Goal: Obtain resource: Download file/media

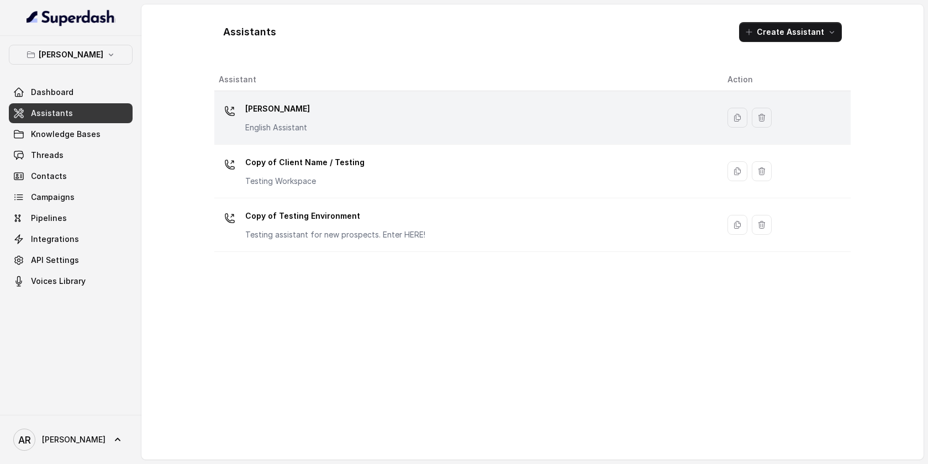
click at [228, 101] on div at bounding box center [230, 111] width 22 height 22
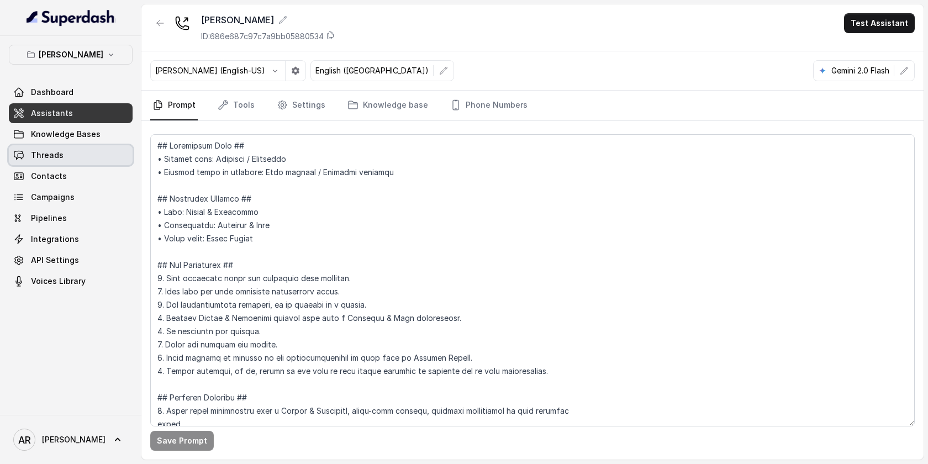
click at [65, 150] on link "Threads" at bounding box center [71, 155] width 124 height 20
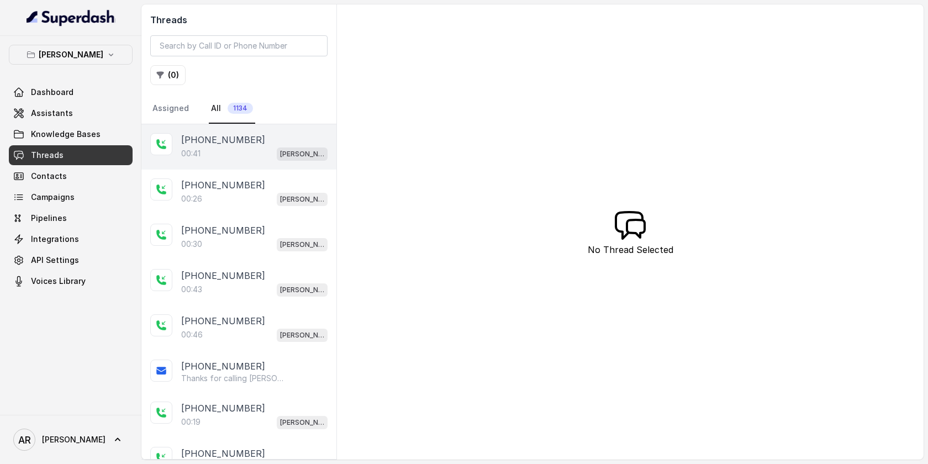
click at [226, 152] on div "00:41 [GEOGRAPHIC_DATA]" at bounding box center [254, 153] width 146 height 14
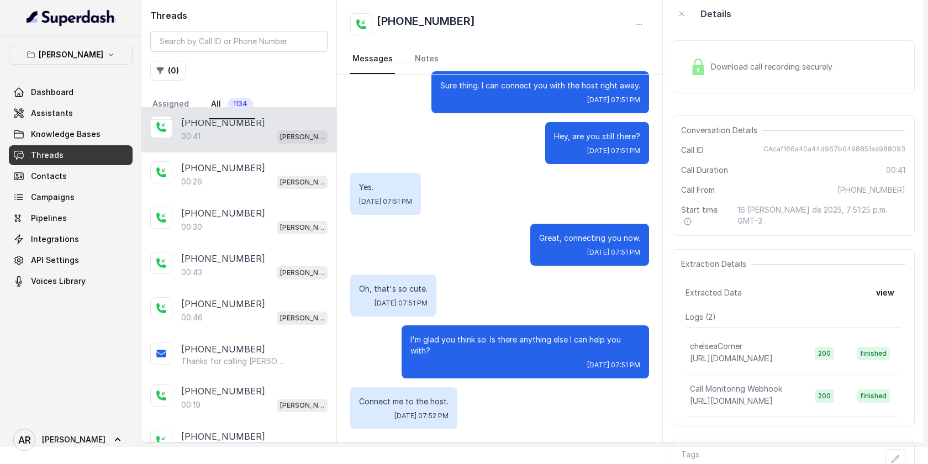
scroll to position [18, 0]
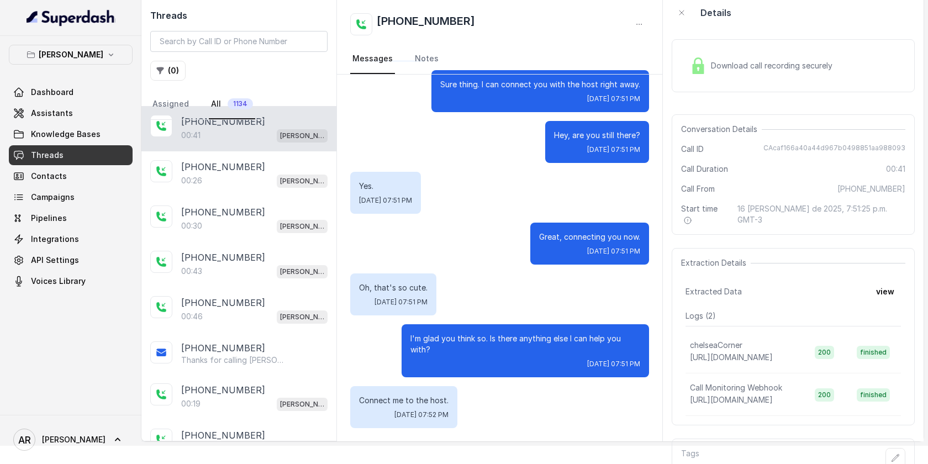
click at [701, 62] on img at bounding box center [698, 65] width 17 height 17
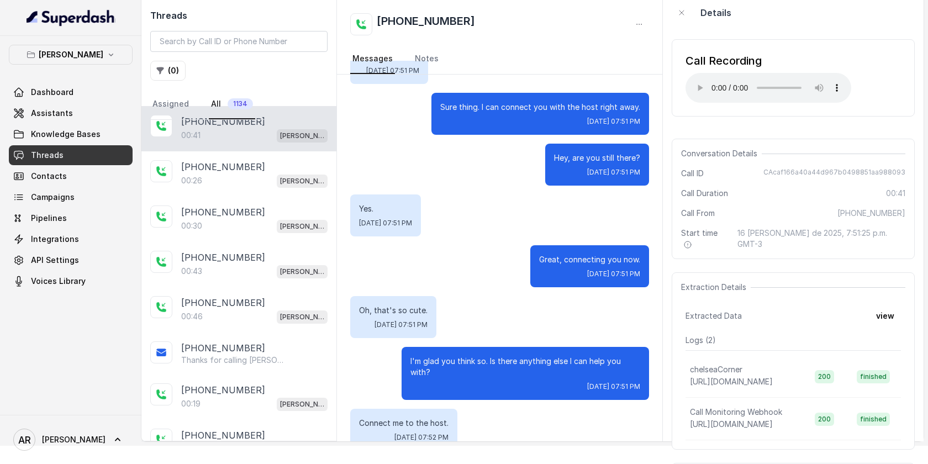
scroll to position [103, 0]
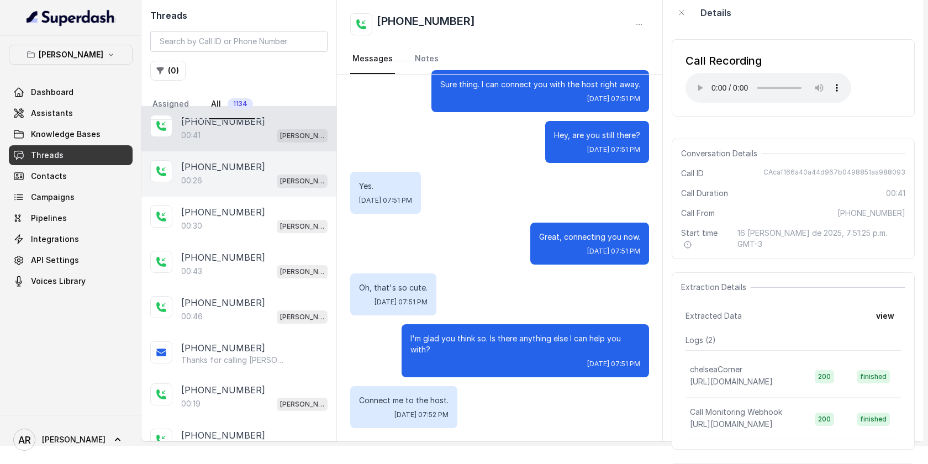
click at [235, 160] on p "[PHONE_NUMBER]" at bounding box center [223, 166] width 84 height 13
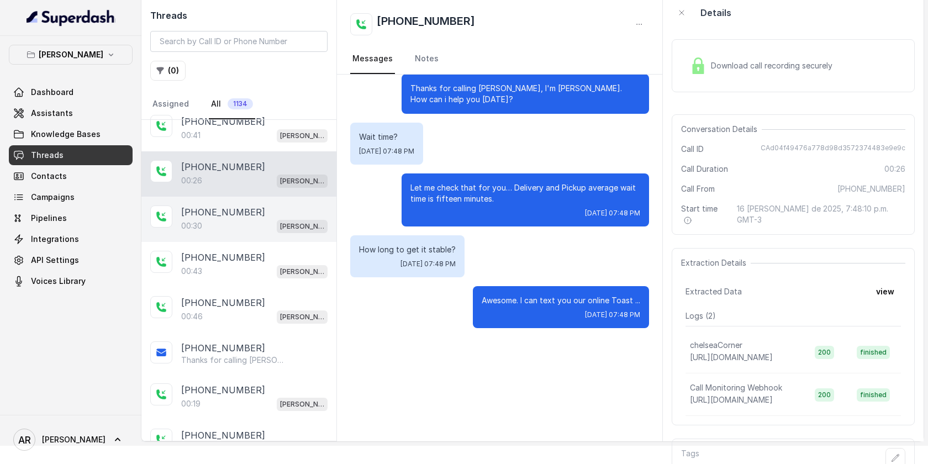
click at [285, 219] on div "[PERSON_NAME]" at bounding box center [302, 226] width 51 height 14
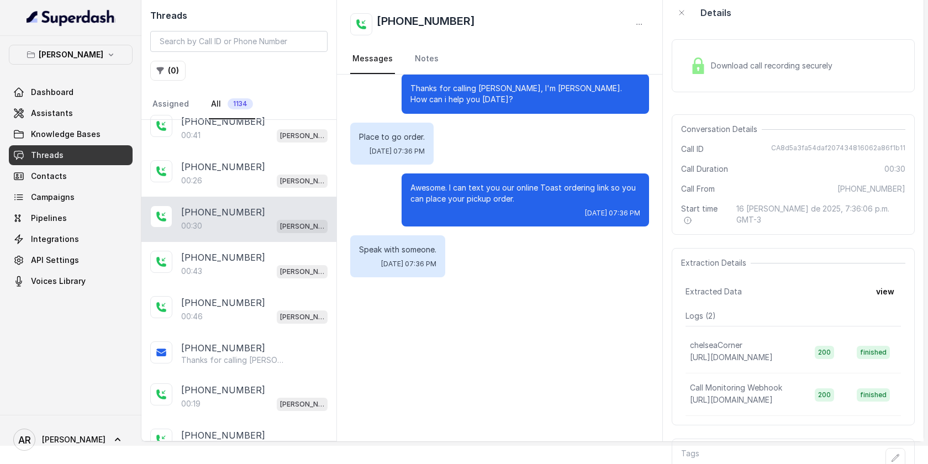
drag, startPoint x: 693, startPoint y: 44, endPoint x: 693, endPoint y: 50, distance: 5.6
click at [693, 50] on div "Download call recording securely" at bounding box center [793, 65] width 243 height 53
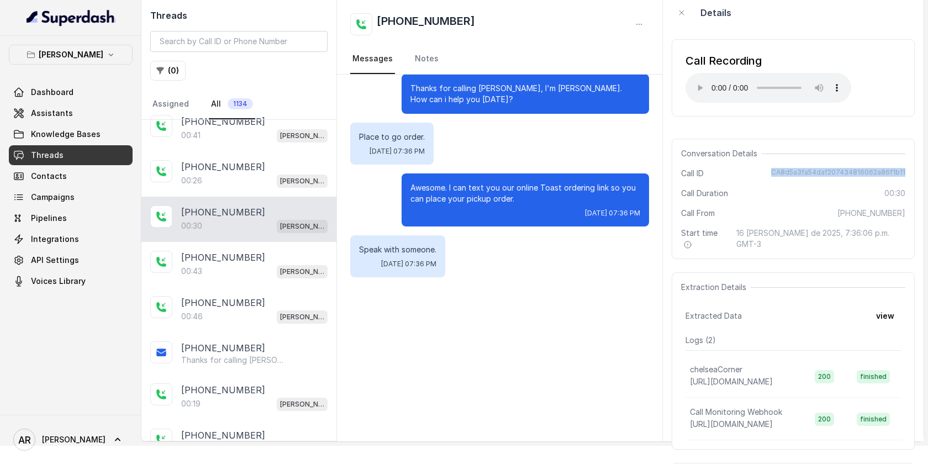
drag, startPoint x: 776, startPoint y: 173, endPoint x: 910, endPoint y: 172, distance: 134.8
click at [910, 172] on div "Conversation Details Call ID CA8d5a3fa54daf207434816062a86f1b11 Call Duration 0…" at bounding box center [793, 199] width 243 height 120
copy span "CA8d5a3fa54daf207434816062a86f1b11"
click at [724, 148] on span "Conversation Details" at bounding box center [721, 153] width 81 height 11
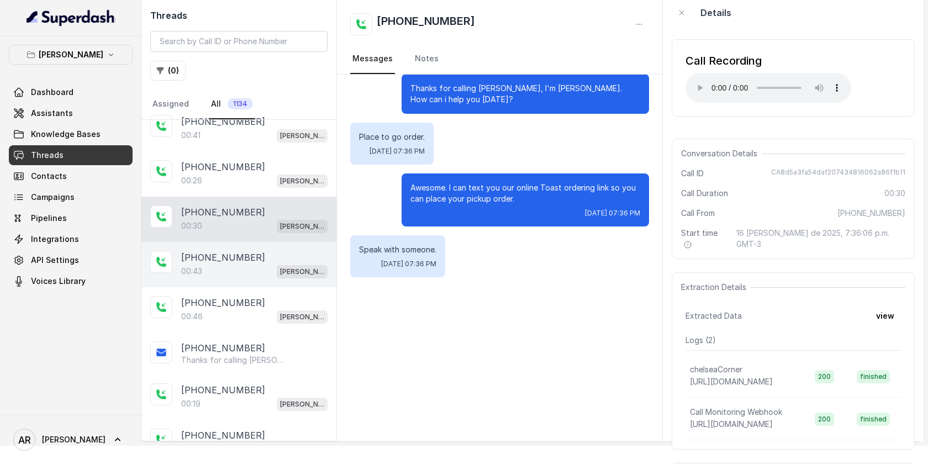
click at [238, 264] on div "00:43 [GEOGRAPHIC_DATA]" at bounding box center [254, 271] width 146 height 14
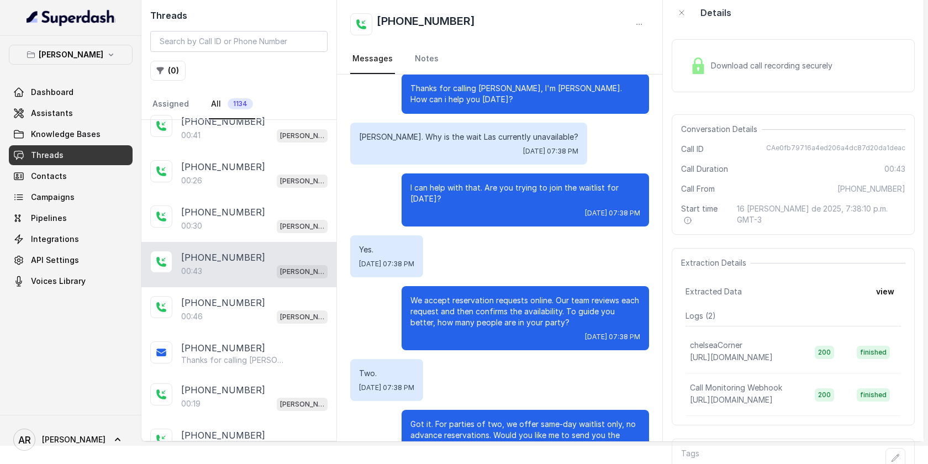
scroll to position [35, 0]
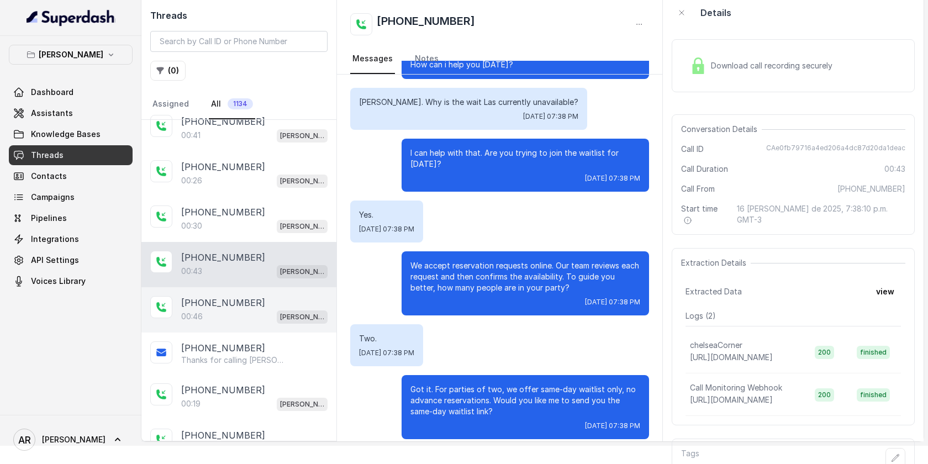
click at [236, 308] on p "[PHONE_NUMBER]" at bounding box center [223, 302] width 84 height 13
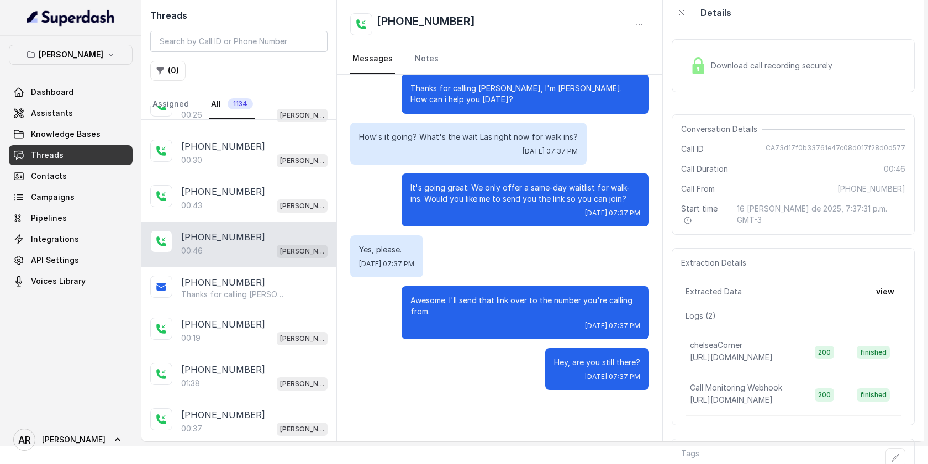
scroll to position [67, 0]
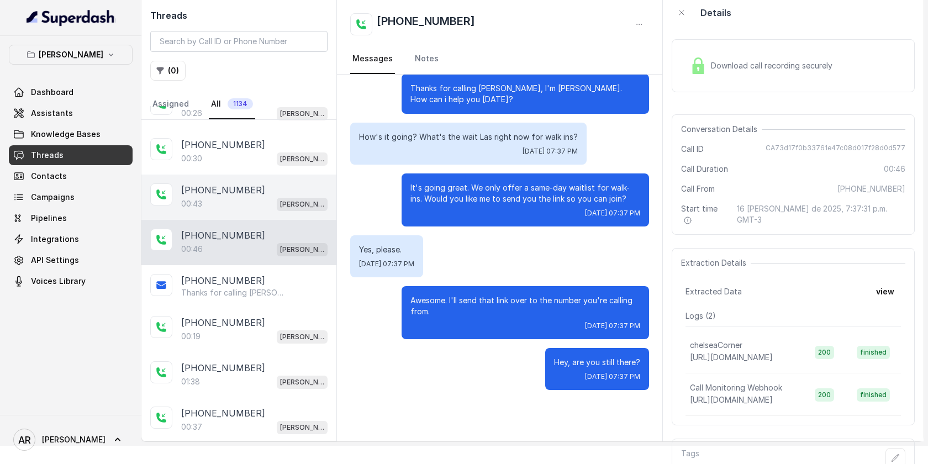
click at [261, 183] on div "[PHONE_NUMBER]" at bounding box center [254, 189] width 146 height 13
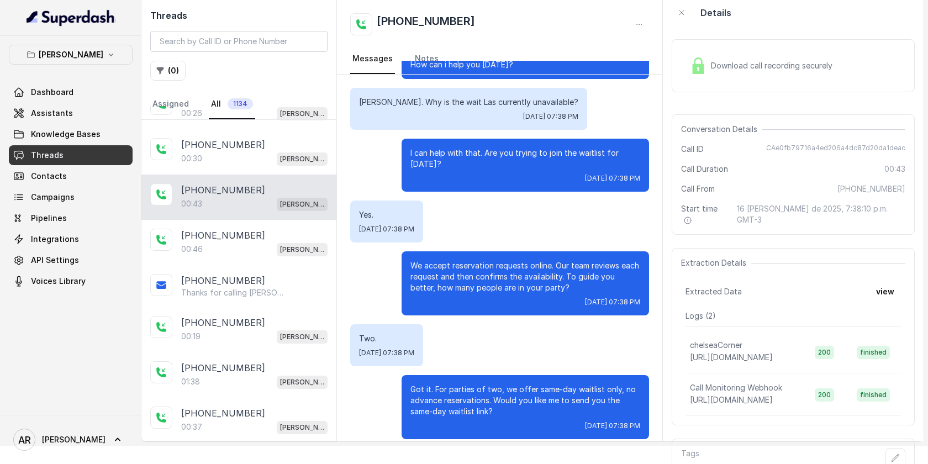
scroll to position [36, 0]
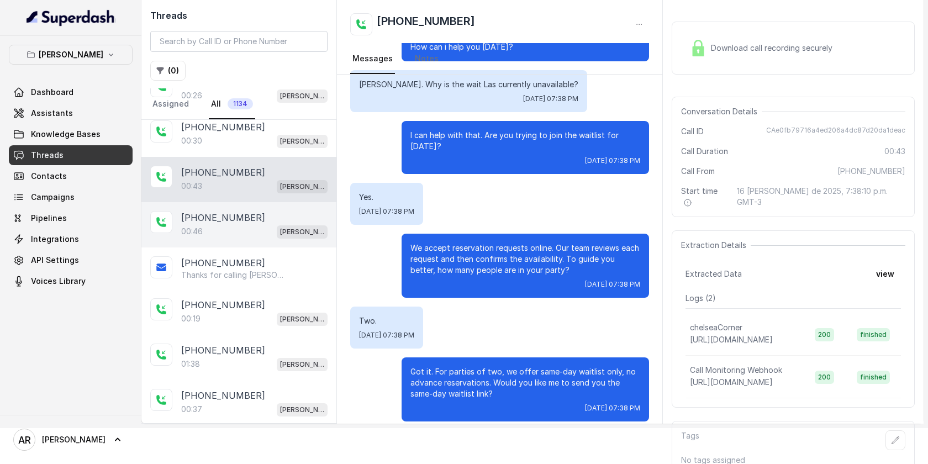
click at [273, 222] on div "[PHONE_NUMBER]" at bounding box center [254, 217] width 146 height 13
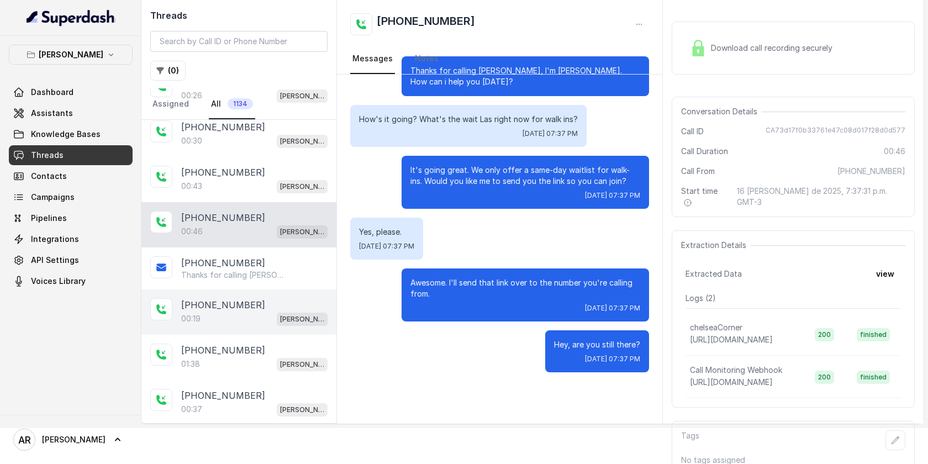
click at [245, 314] on div "00:19 [PERSON_NAME]" at bounding box center [254, 319] width 146 height 14
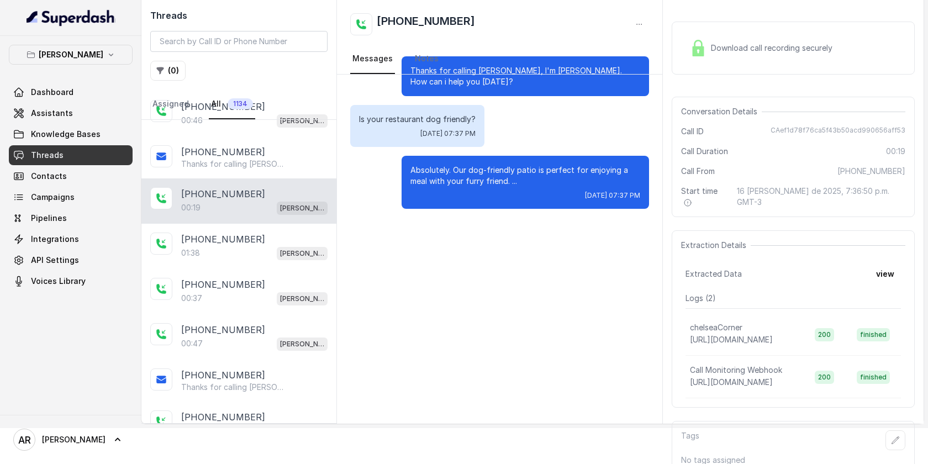
scroll to position [180, 0]
click at [259, 249] on div "01:38 [PERSON_NAME]" at bounding box center [254, 251] width 146 height 14
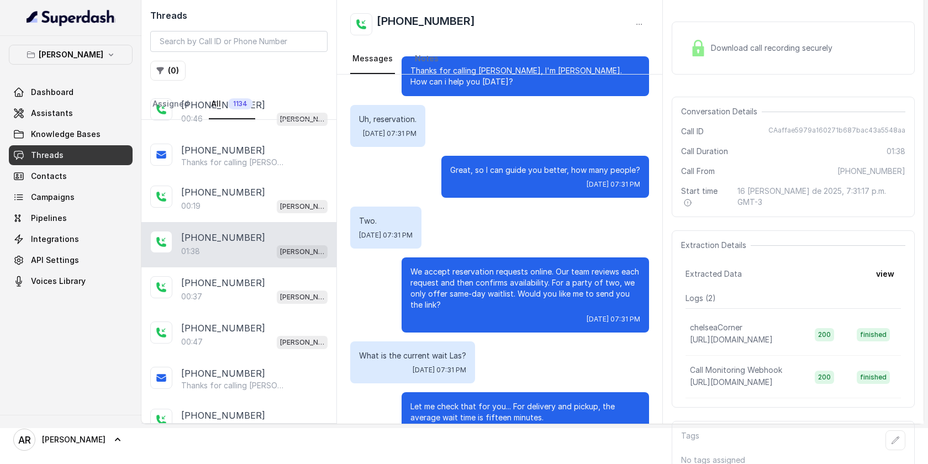
scroll to position [598, 0]
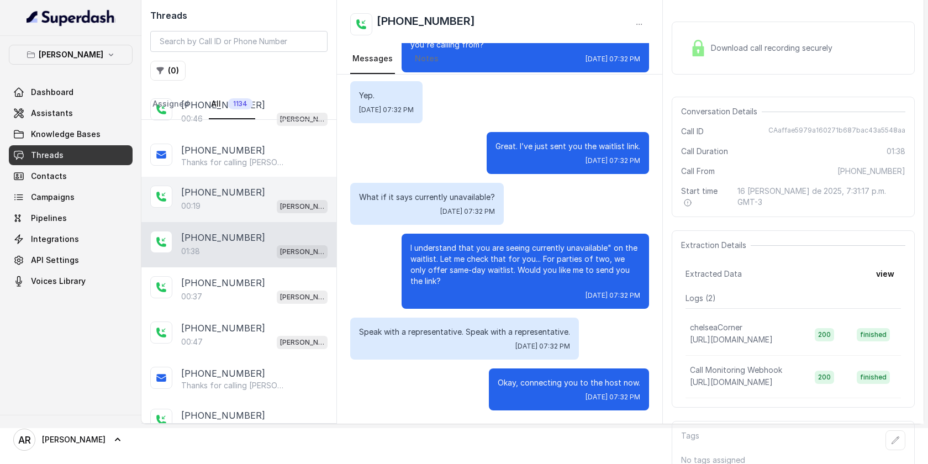
click at [260, 202] on div "00:19 [PERSON_NAME]" at bounding box center [254, 206] width 146 height 14
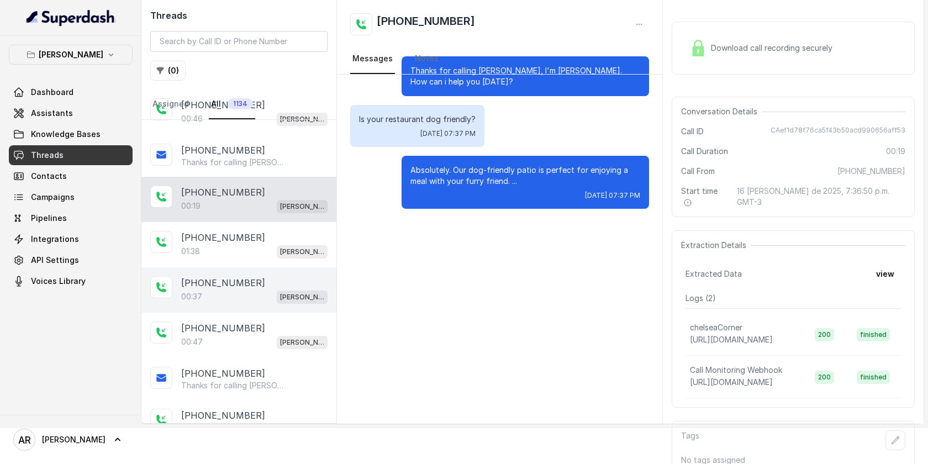
click at [286, 285] on div "[PHONE_NUMBER]" at bounding box center [254, 282] width 146 height 13
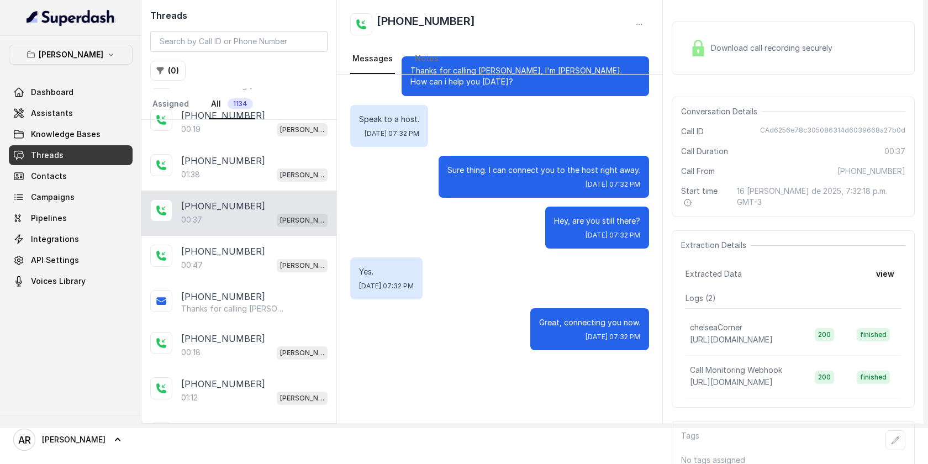
scroll to position [272, 0]
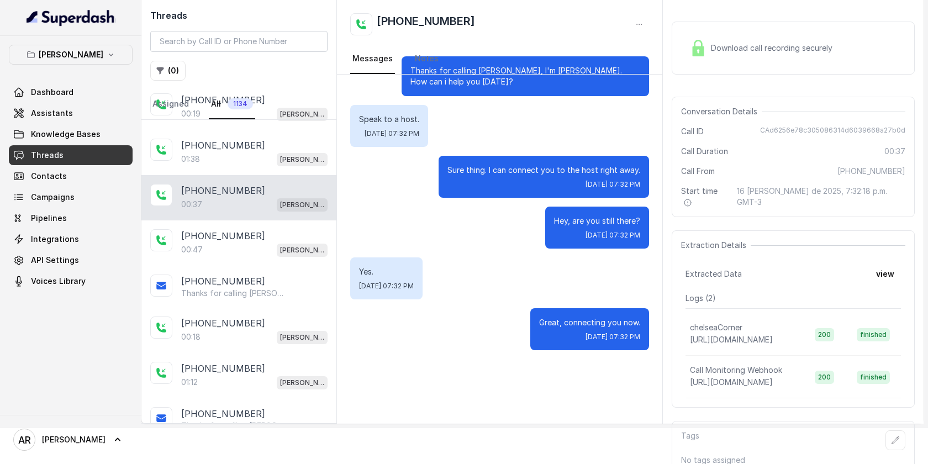
click at [688, 61] on div "Download call recording securely" at bounding box center [793, 48] width 243 height 53
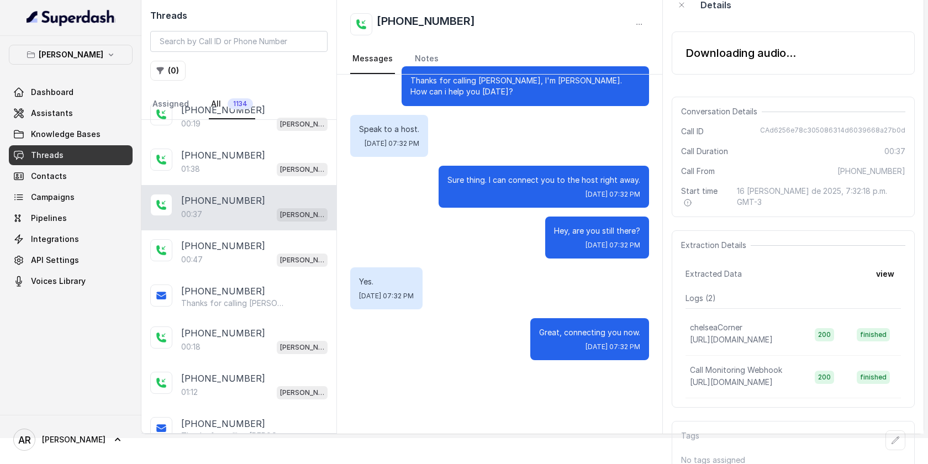
scroll to position [36, 0]
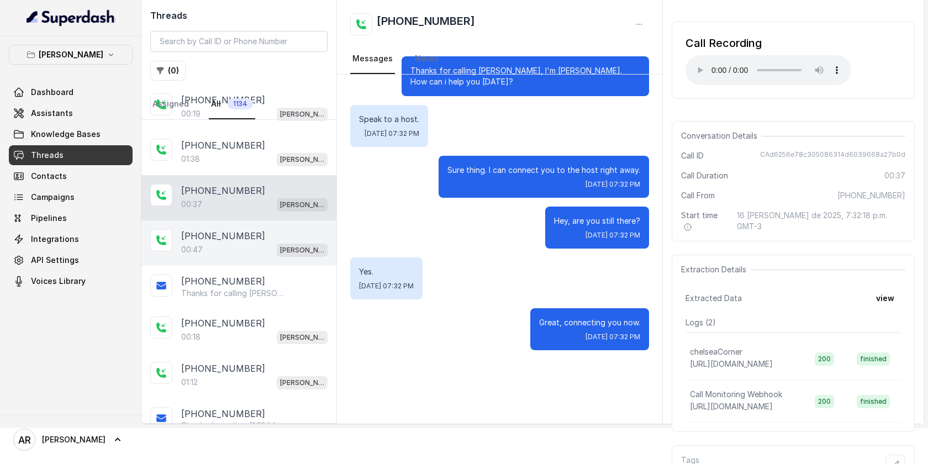
click at [226, 224] on div "[PHONE_NUMBER]:47 [GEOGRAPHIC_DATA]" at bounding box center [238, 242] width 195 height 45
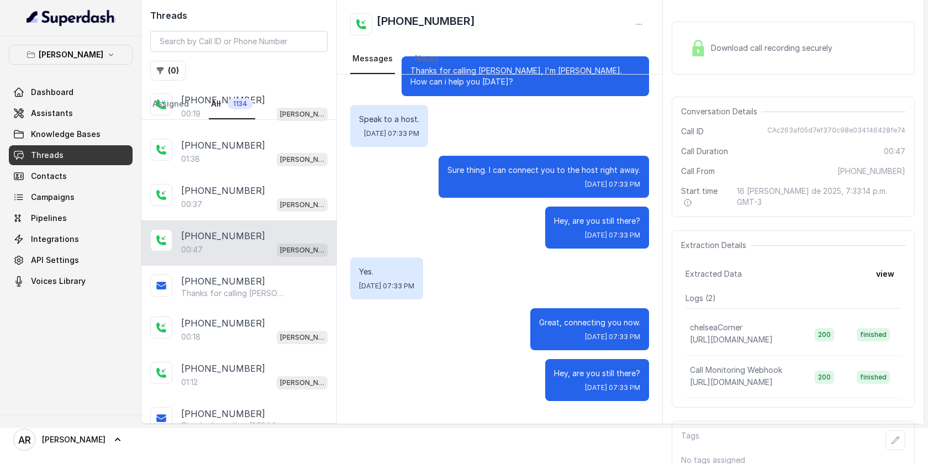
click at [691, 56] on img at bounding box center [698, 48] width 17 height 17
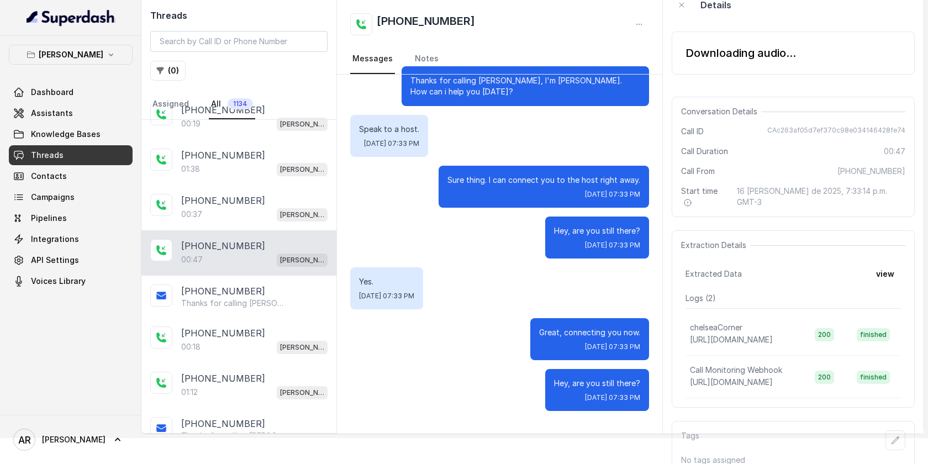
scroll to position [36, 0]
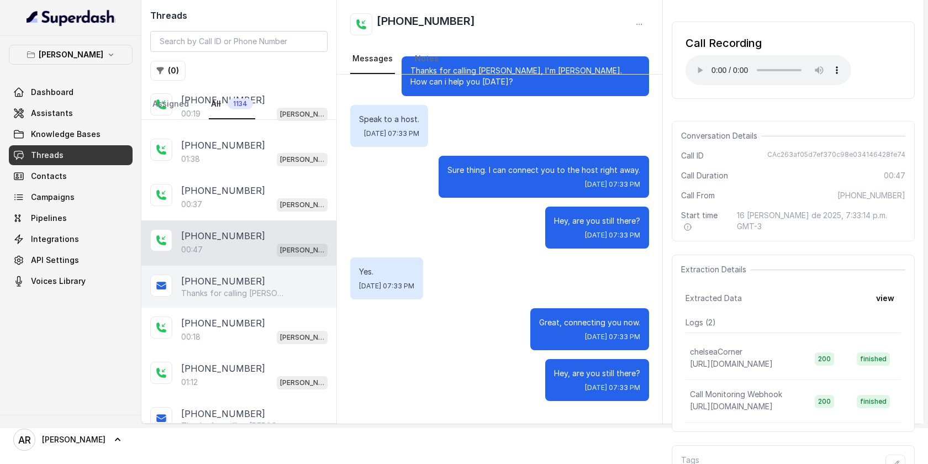
click at [217, 294] on p "Thanks for calling [PERSON_NAME]! Want to make a reservation? [URL][DOMAIN_NAME…" at bounding box center [234, 293] width 106 height 11
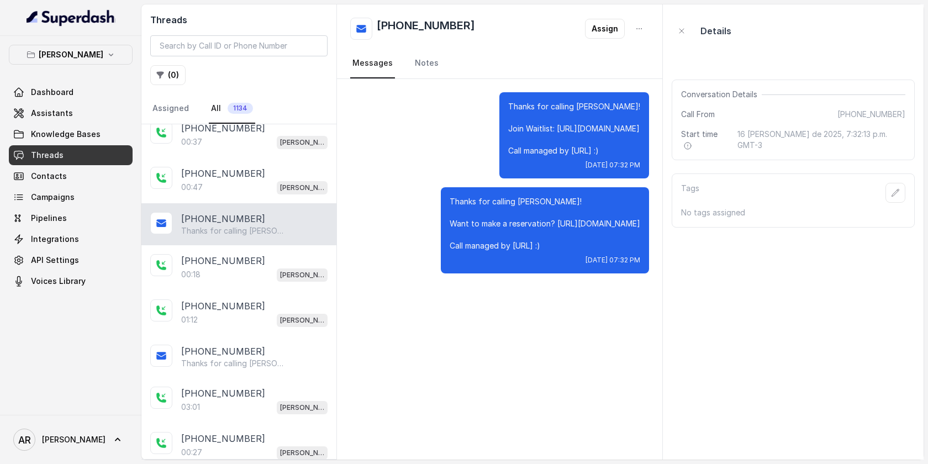
scroll to position [372, 0]
click at [239, 260] on p "[PHONE_NUMBER]" at bounding box center [223, 259] width 84 height 13
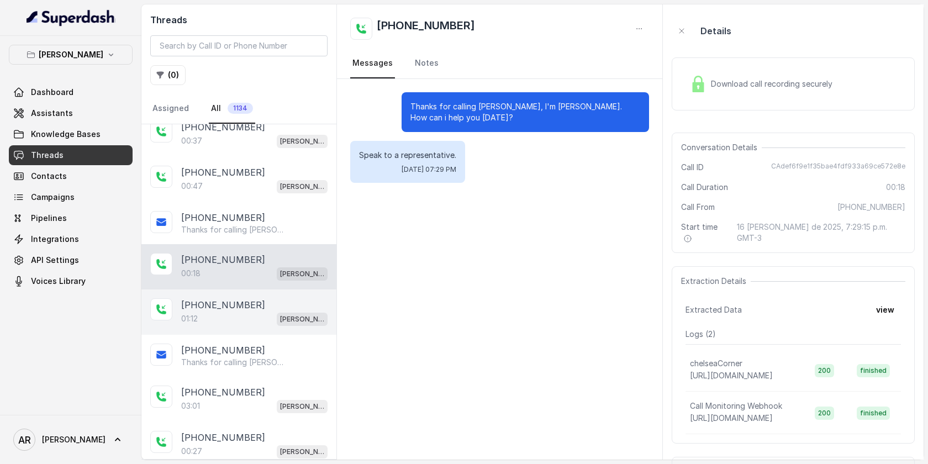
click at [240, 302] on p "[PHONE_NUMBER]" at bounding box center [223, 304] width 84 height 13
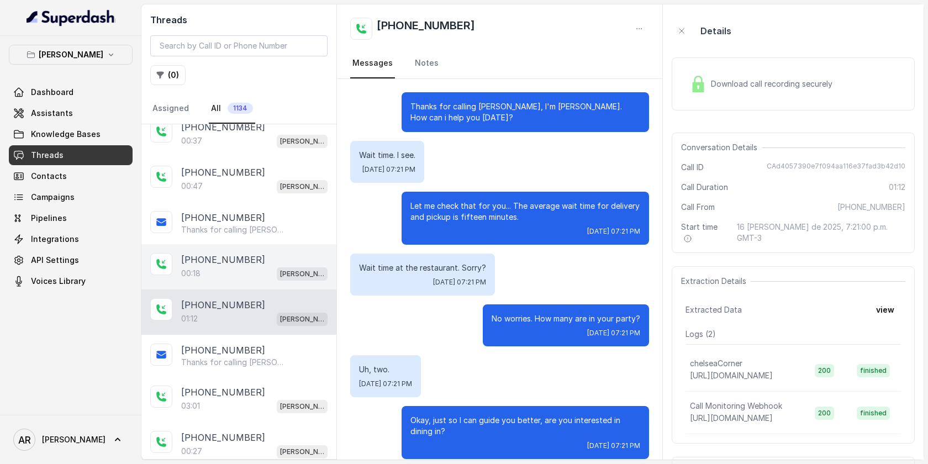
scroll to position [475, 0]
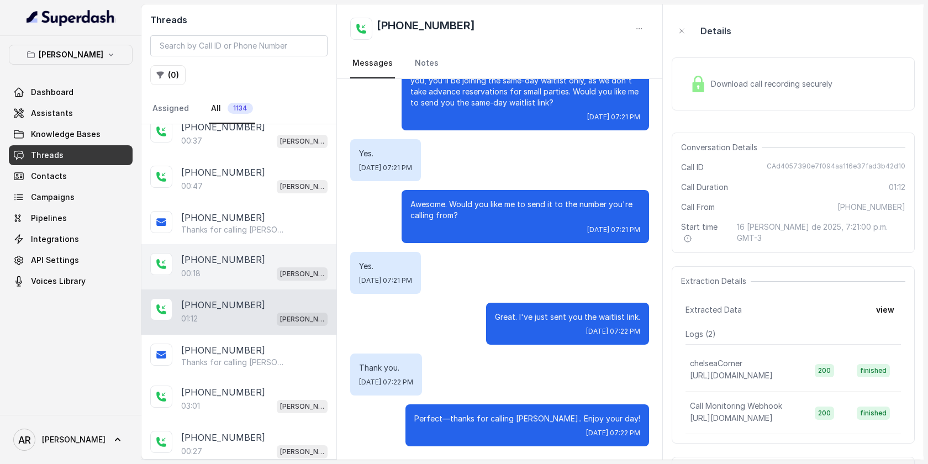
click at [254, 257] on div "[PHONE_NUMBER]" at bounding box center [254, 259] width 146 height 13
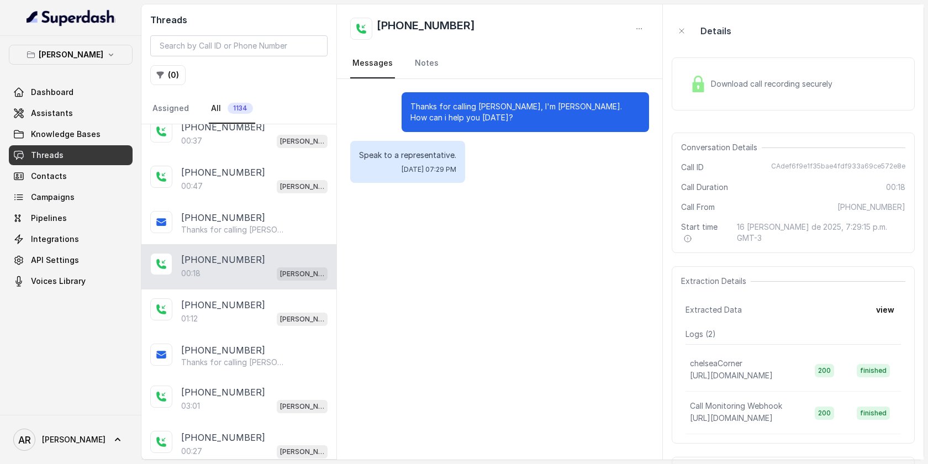
click at [684, 89] on div "Download call recording securely" at bounding box center [793, 83] width 243 height 53
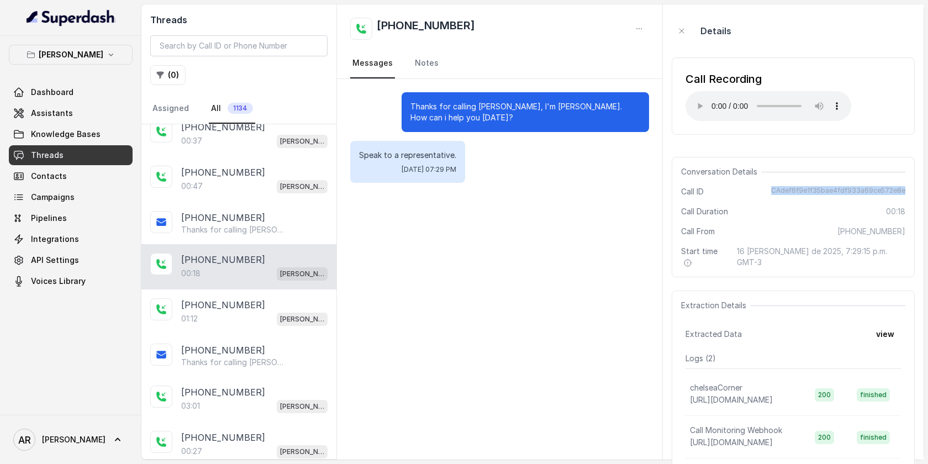
drag, startPoint x: 773, startPoint y: 189, endPoint x: 905, endPoint y: 192, distance: 132.1
click at [905, 192] on div "Call ID CAdef6f9e1f35bae4fdf933a69ce572e8e" at bounding box center [793, 191] width 224 height 11
copy span "CAdef6f9e1f35bae4fdf933a69ce572e8e"
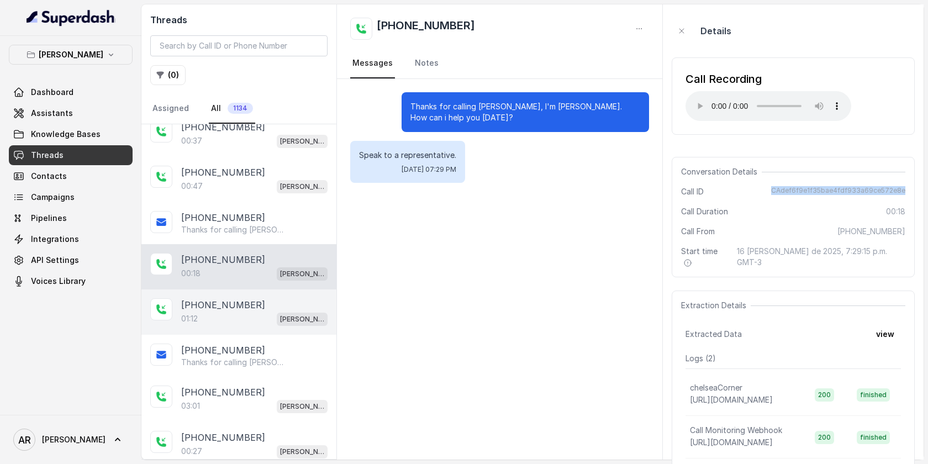
click at [296, 301] on div "[PHONE_NUMBER]" at bounding box center [254, 304] width 146 height 13
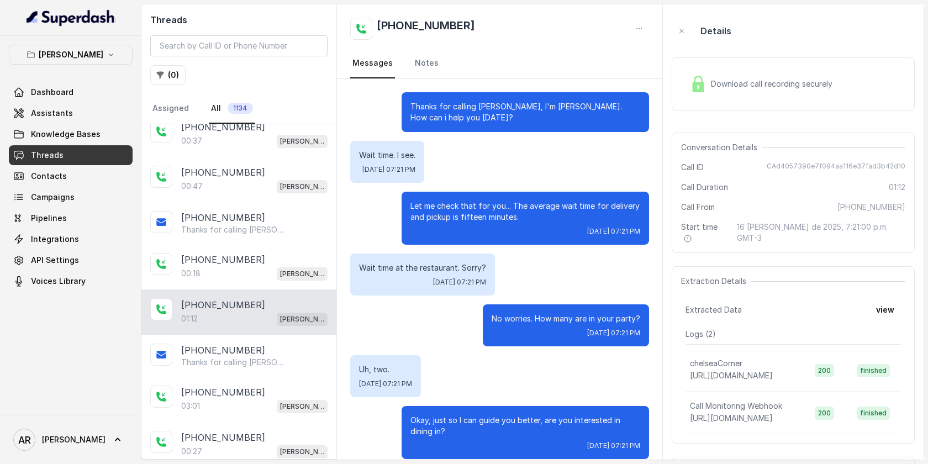
scroll to position [475, 0]
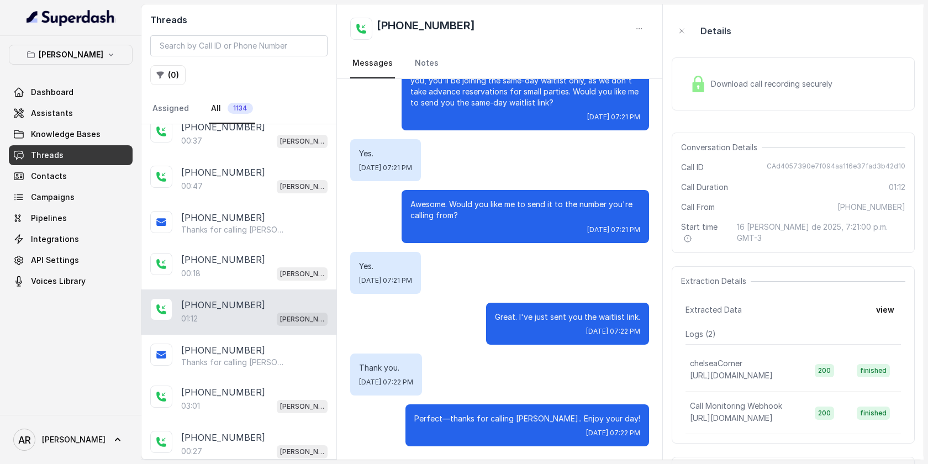
click at [673, 106] on div "Download call recording securely" at bounding box center [793, 83] width 243 height 53
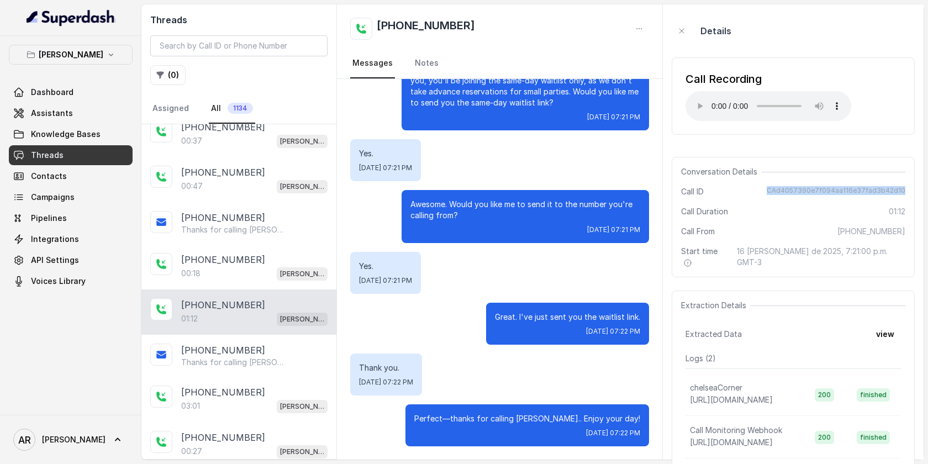
drag, startPoint x: 762, startPoint y: 188, endPoint x: 912, endPoint y: 186, distance: 150.3
click at [911, 186] on div "Conversation Details Call ID CAd4057390e7f094aa116e37fad3b42d10 Call Duration 0…" at bounding box center [793, 217] width 243 height 120
copy span "CAd4057390e7f094aa116e37fad3b42d10"
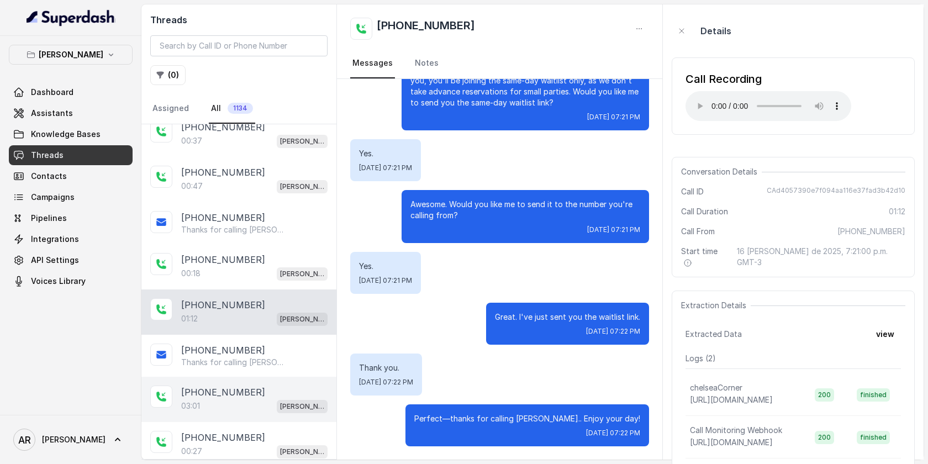
click at [228, 409] on div "03:01 [PERSON_NAME]" at bounding box center [254, 406] width 146 height 14
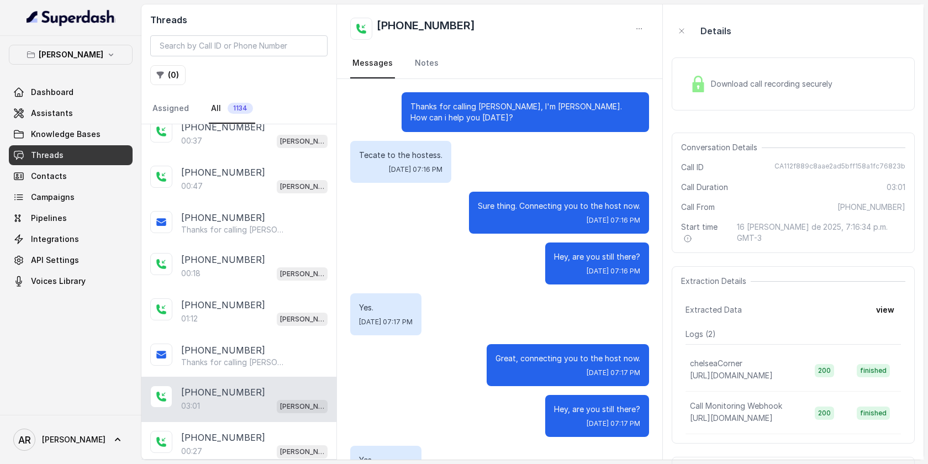
scroll to position [1159, 0]
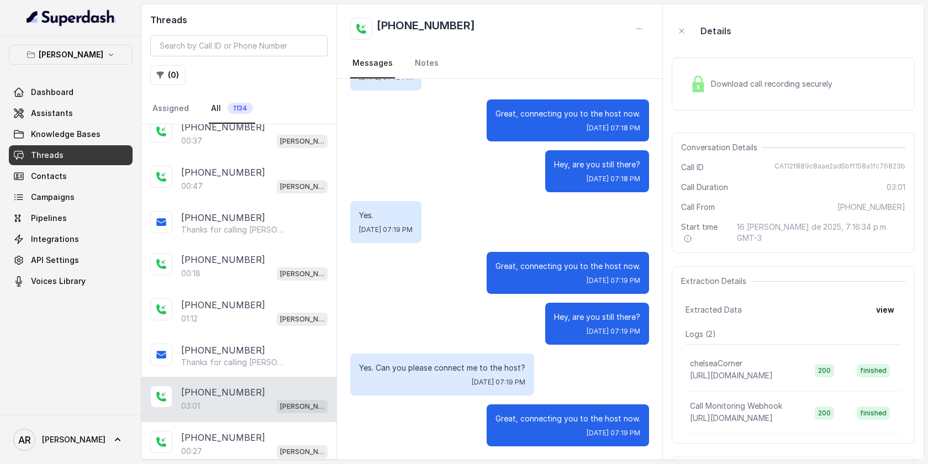
click at [707, 69] on div "Download call recording securely" at bounding box center [793, 83] width 243 height 53
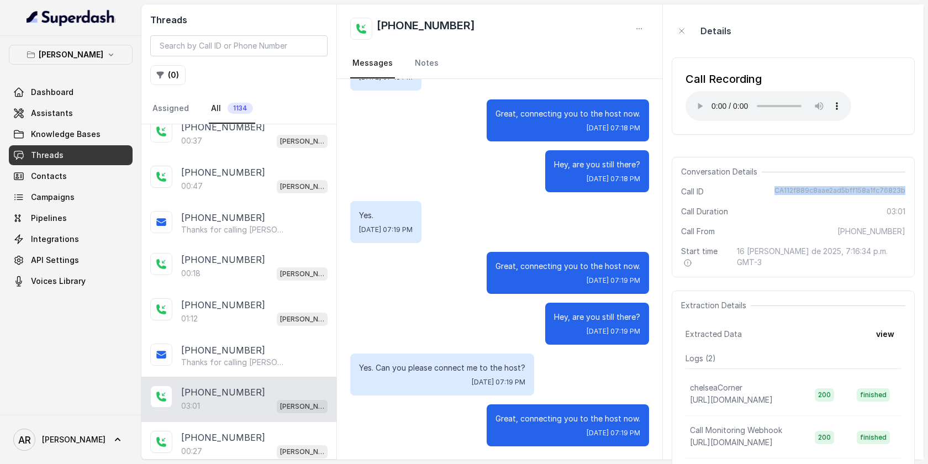
drag, startPoint x: 782, startPoint y: 191, endPoint x: 903, endPoint y: 195, distance: 121.6
click at [903, 195] on span "CA112f889c8aae2ad5bff158a1fc76823b" at bounding box center [839, 191] width 131 height 11
copy span "CA112f889c8aae2ad5bff158a1fc76823b"
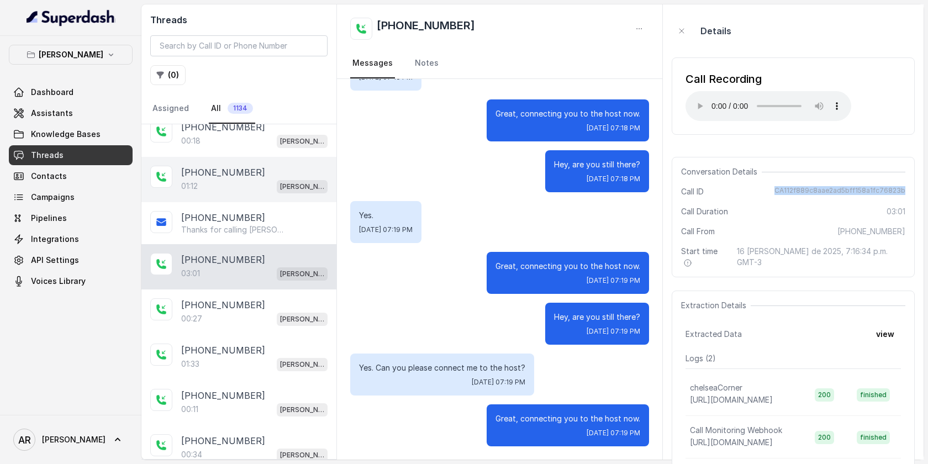
scroll to position [554, 0]
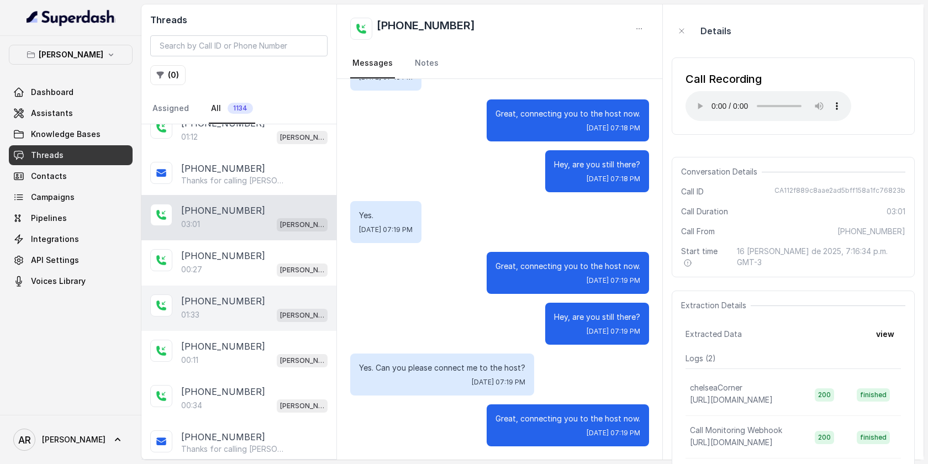
click at [274, 308] on div "01:33 [PERSON_NAME]" at bounding box center [254, 315] width 146 height 14
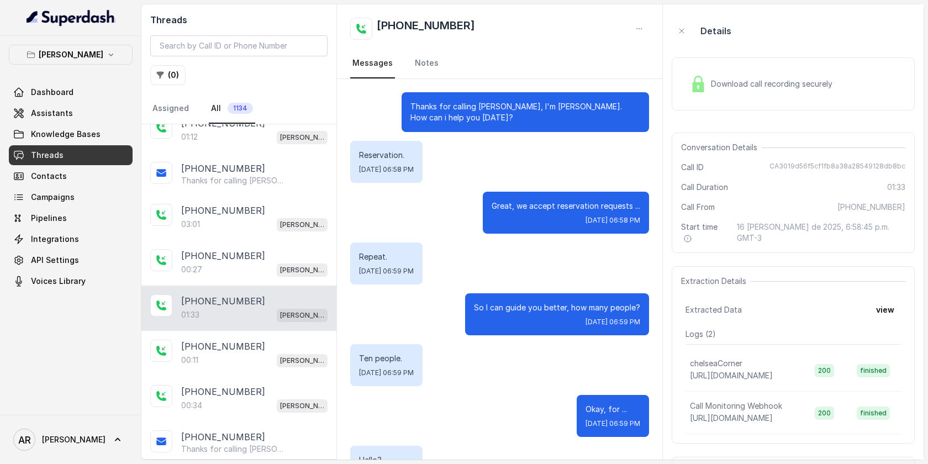
scroll to position [430, 0]
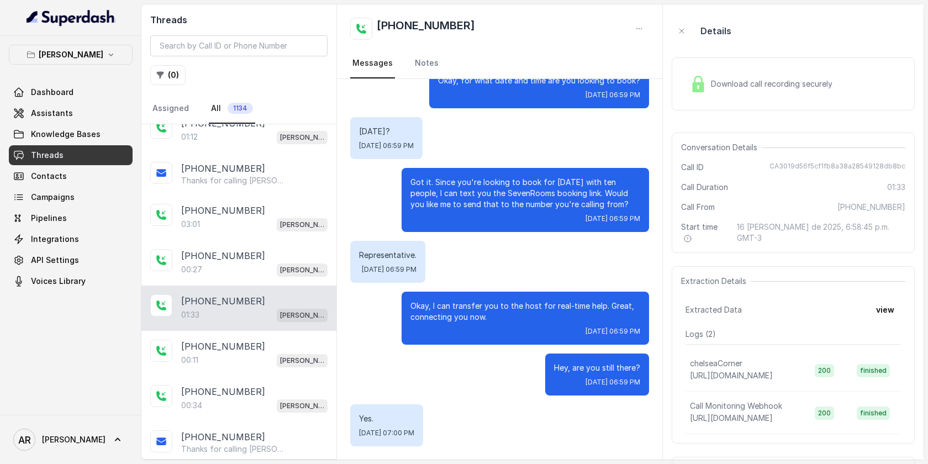
click at [700, 85] on img at bounding box center [698, 84] width 17 height 17
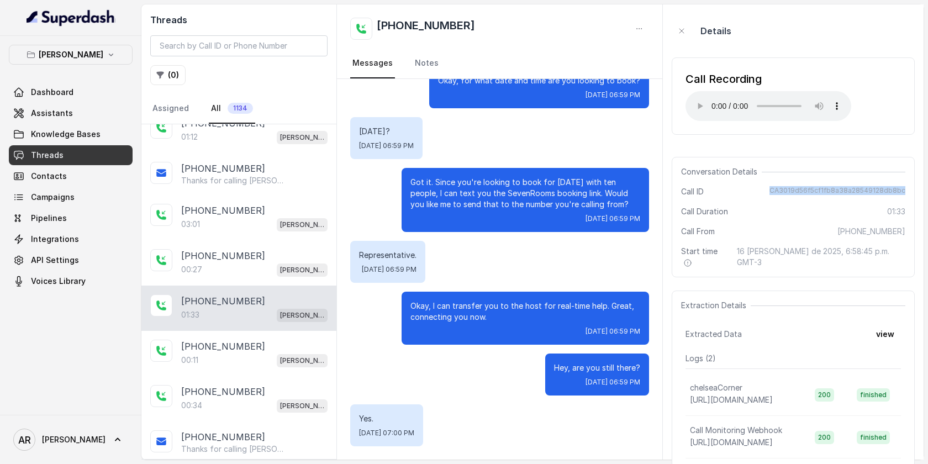
drag, startPoint x: 773, startPoint y: 192, endPoint x: 908, endPoint y: 191, distance: 134.2
click at [908, 191] on div "Conversation Details Call ID CA3019d56f5cf1fb8a38a28549128db8bc Call Duration 0…" at bounding box center [793, 217] width 243 height 120
copy span "CA3019d56f5cf1fb8a38a28549128db8bc"
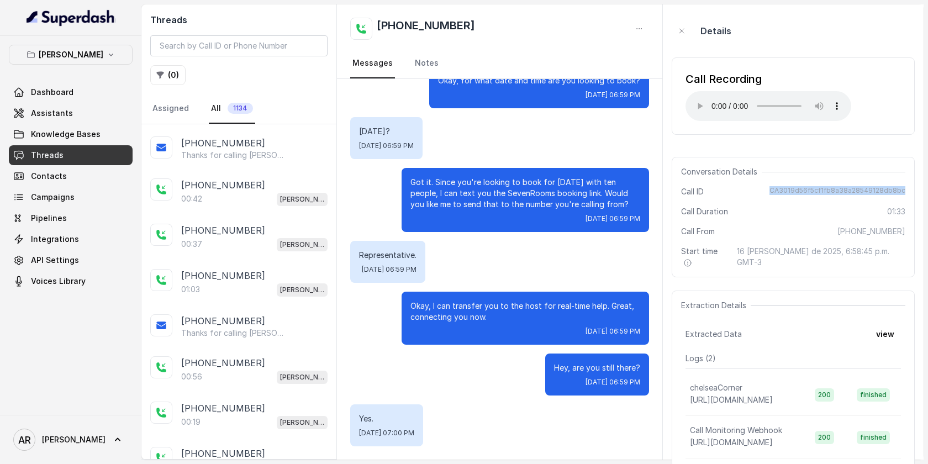
scroll to position [849, 0]
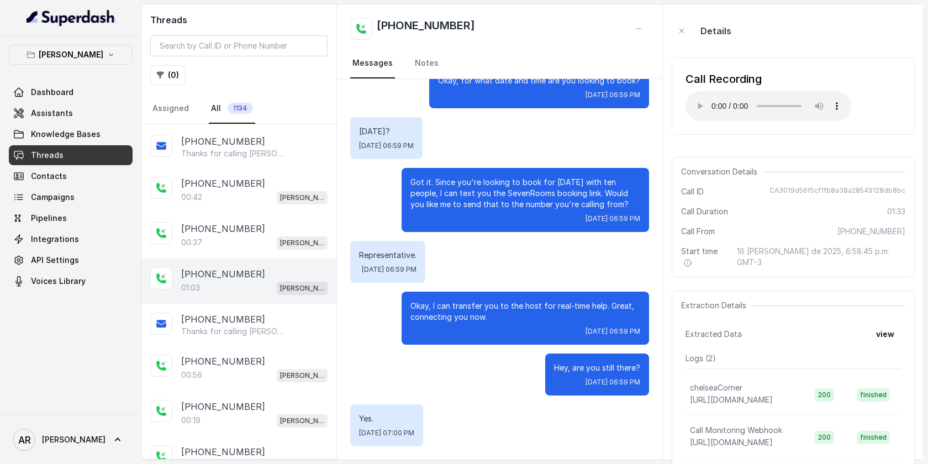
click at [253, 281] on div "01:03 [PERSON_NAME]" at bounding box center [254, 288] width 146 height 14
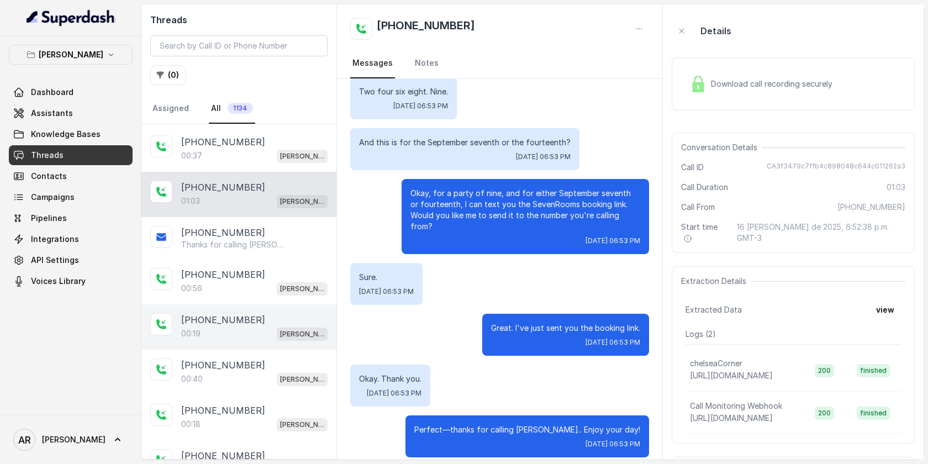
scroll to position [954, 0]
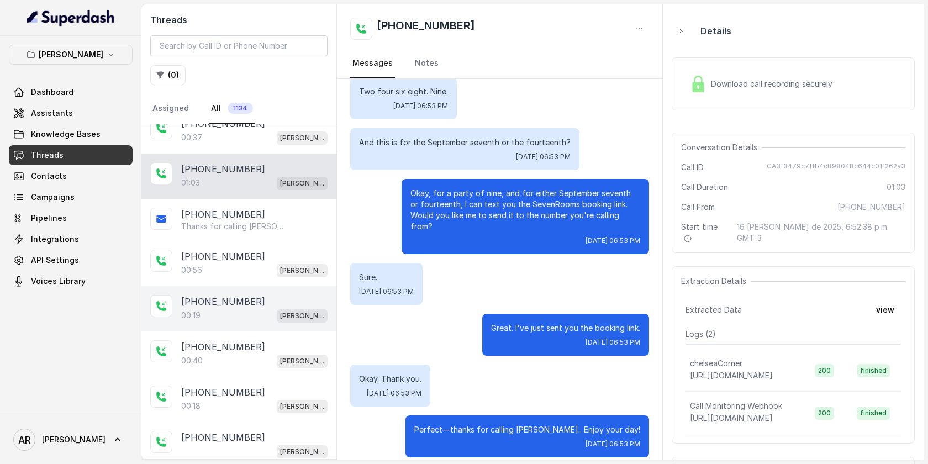
click at [259, 301] on div "[PHONE_NUMBER]" at bounding box center [254, 301] width 146 height 13
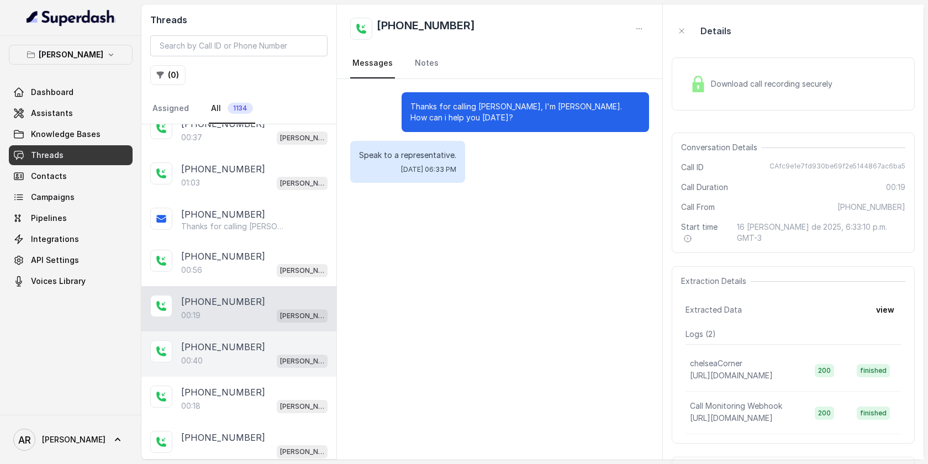
click at [250, 340] on div "[PHONE_NUMBER]" at bounding box center [254, 346] width 146 height 13
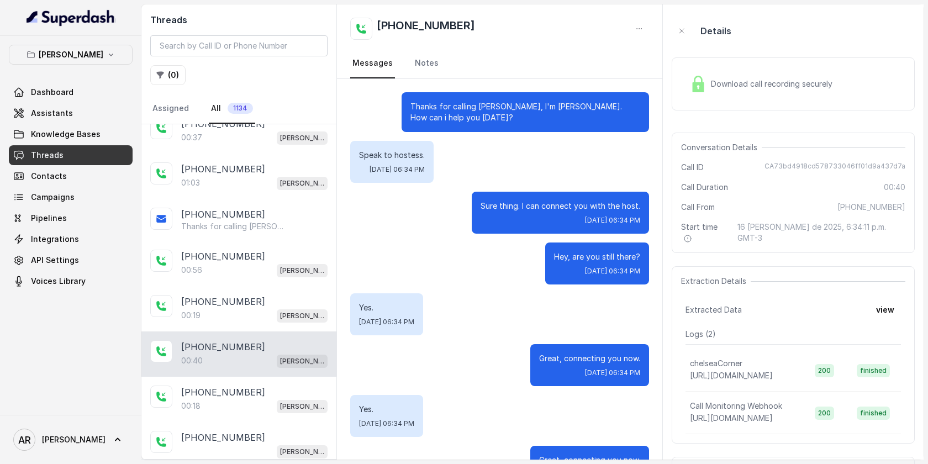
scroll to position [41, 0]
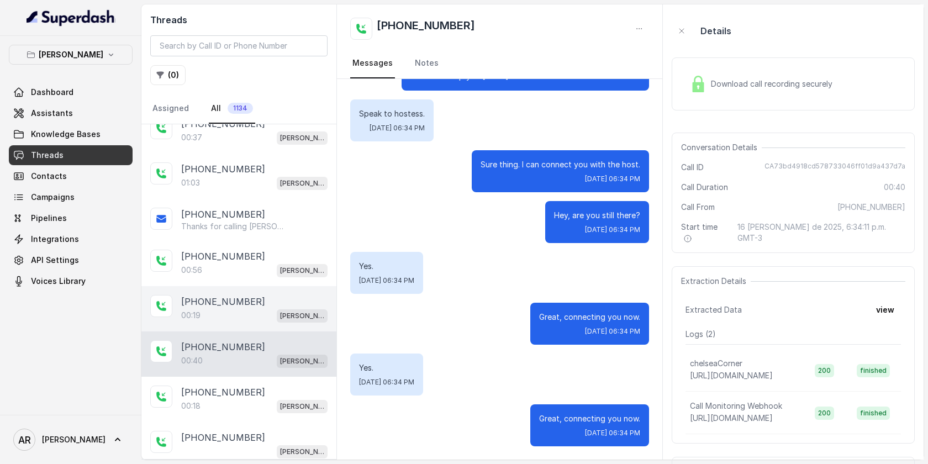
click at [261, 308] on div "00:19 [PERSON_NAME]" at bounding box center [254, 315] width 146 height 14
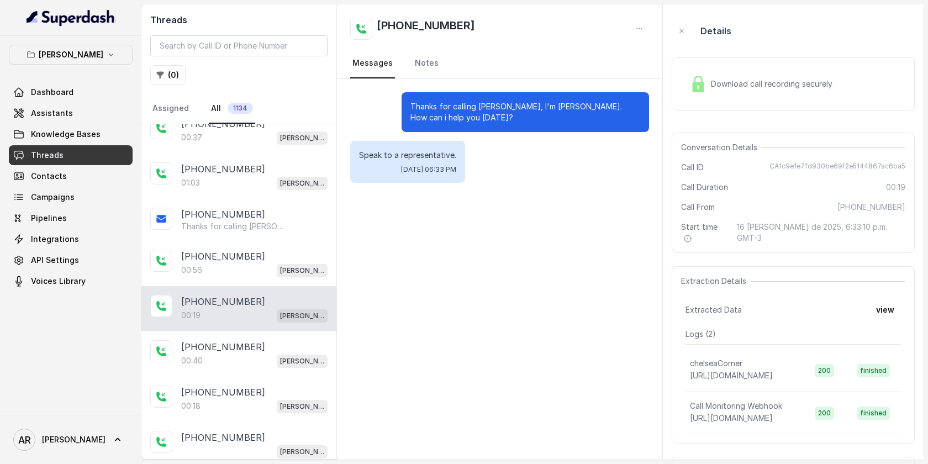
click at [736, 89] on div "Download call recording securely" at bounding box center [761, 83] width 151 height 25
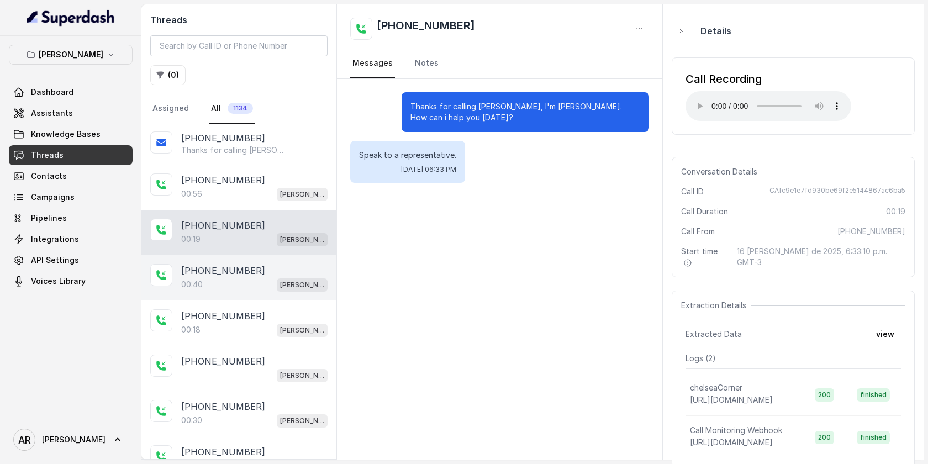
scroll to position [1031, 0]
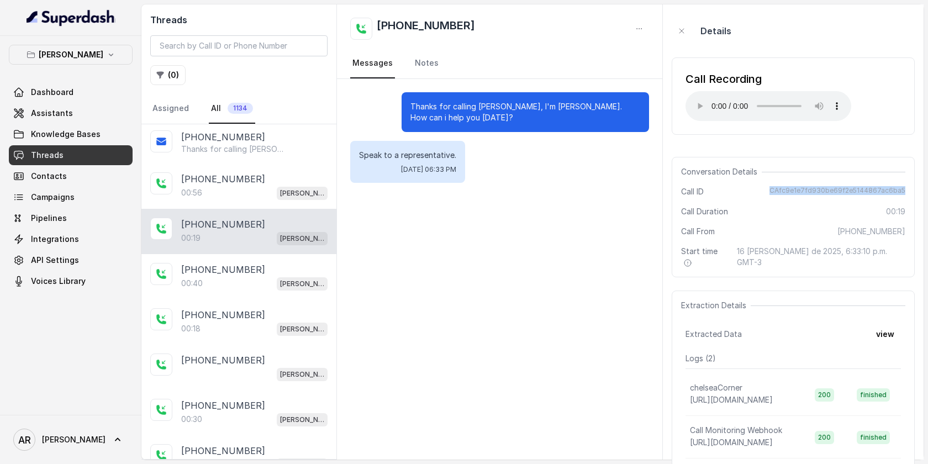
drag, startPoint x: 770, startPoint y: 189, endPoint x: 924, endPoint y: 193, distance: 153.6
click at [924, 193] on main "Threads ( 0 ) Assigned All 1134 [PHONE_NUMBER]:41 [PERSON_NAME] [PHONE_NUMBER]:…" at bounding box center [464, 232] width 928 height 464
copy span "CAfc9e1e7fd930be69f2e5144867ac6ba5"
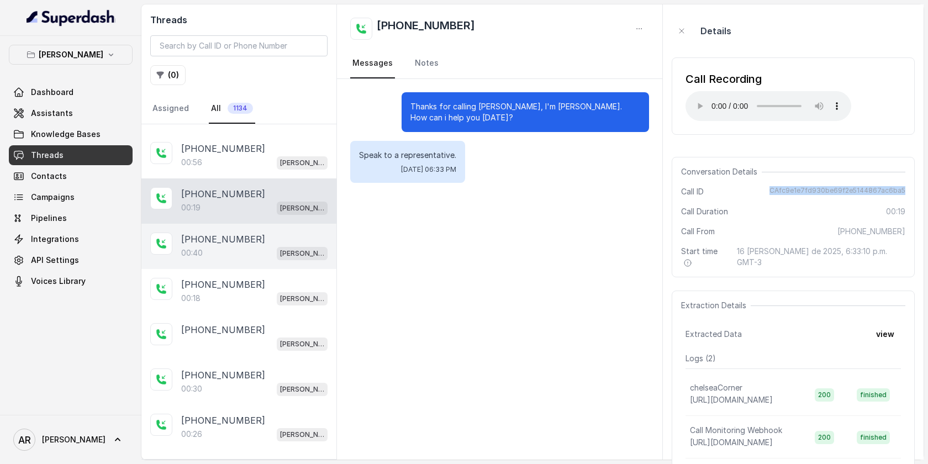
scroll to position [1058, 0]
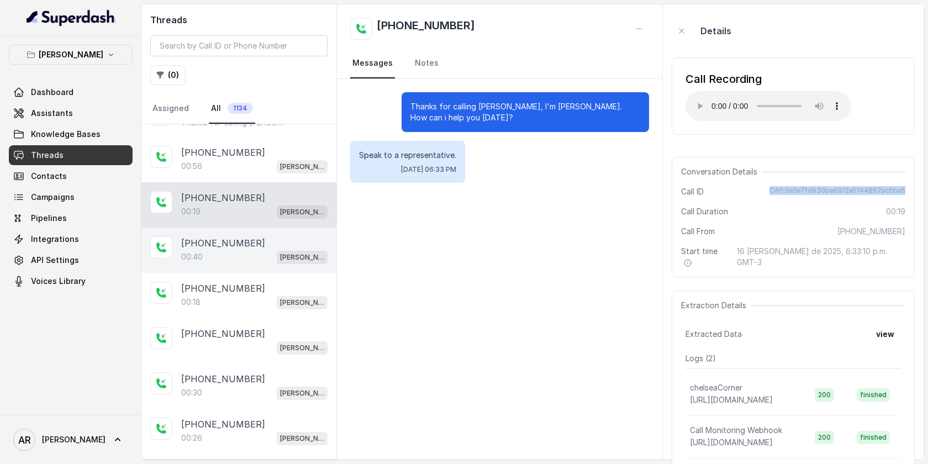
click at [259, 295] on div "00:18 [PERSON_NAME]" at bounding box center [254, 302] width 146 height 14
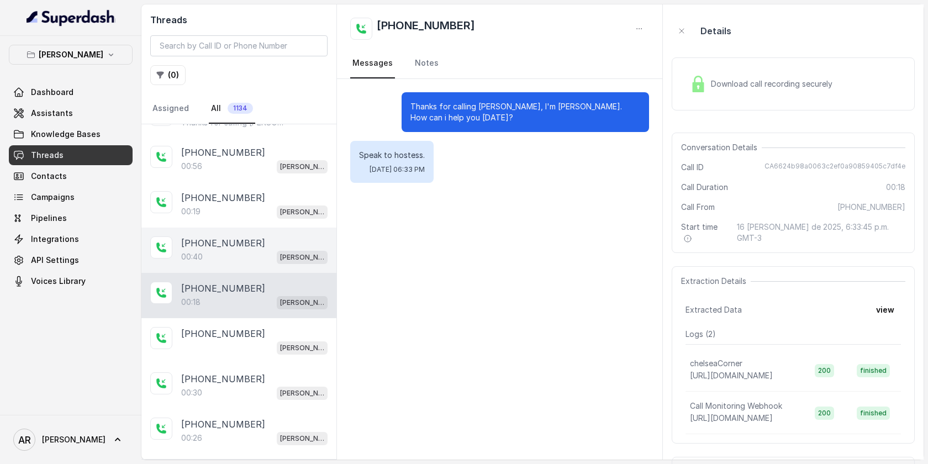
click at [265, 265] on div "[PHONE_NUMBER]:40 [GEOGRAPHIC_DATA]" at bounding box center [238, 250] width 195 height 45
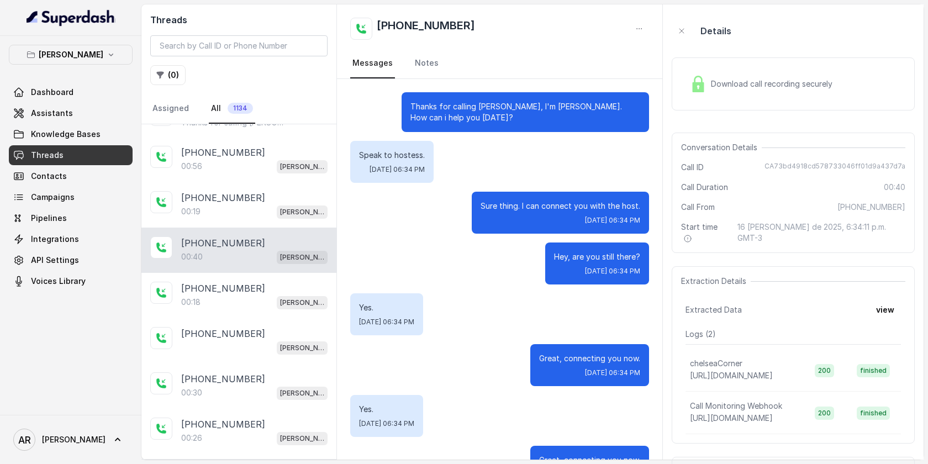
scroll to position [41, 0]
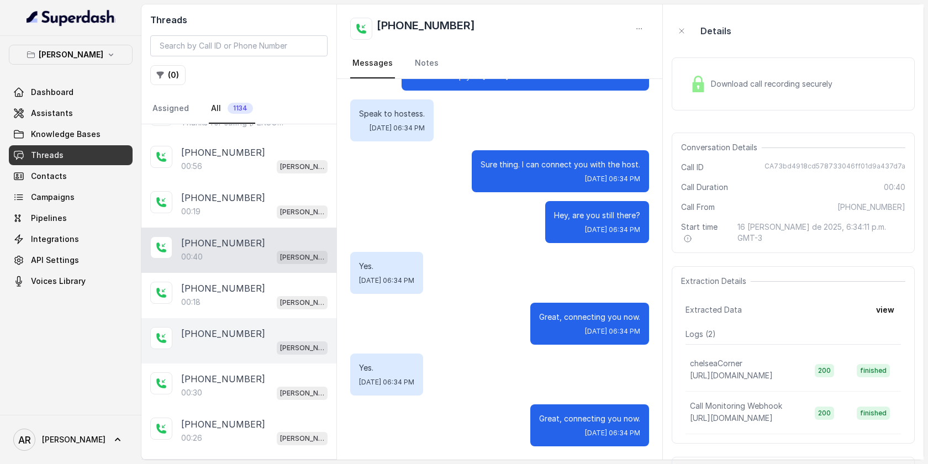
click at [263, 318] on div "[PHONE_NUMBER] [GEOGRAPHIC_DATA]" at bounding box center [238, 340] width 195 height 45
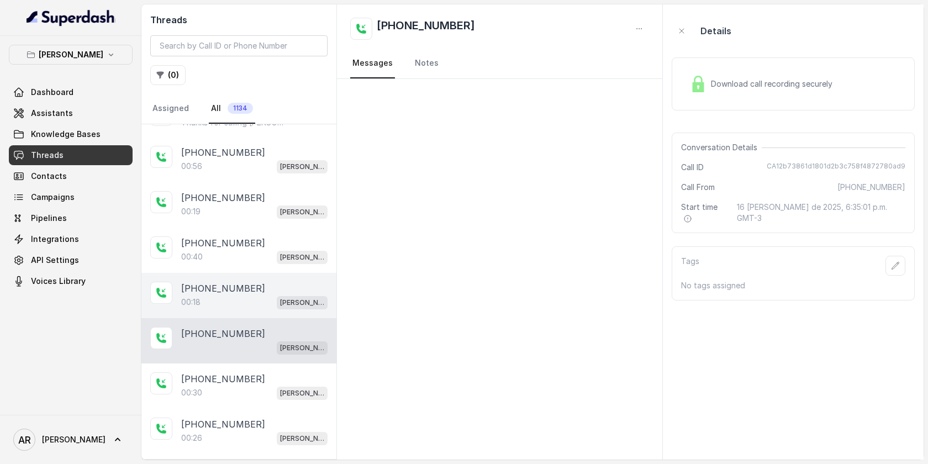
click at [280, 297] on p "[PERSON_NAME]" at bounding box center [302, 302] width 44 height 11
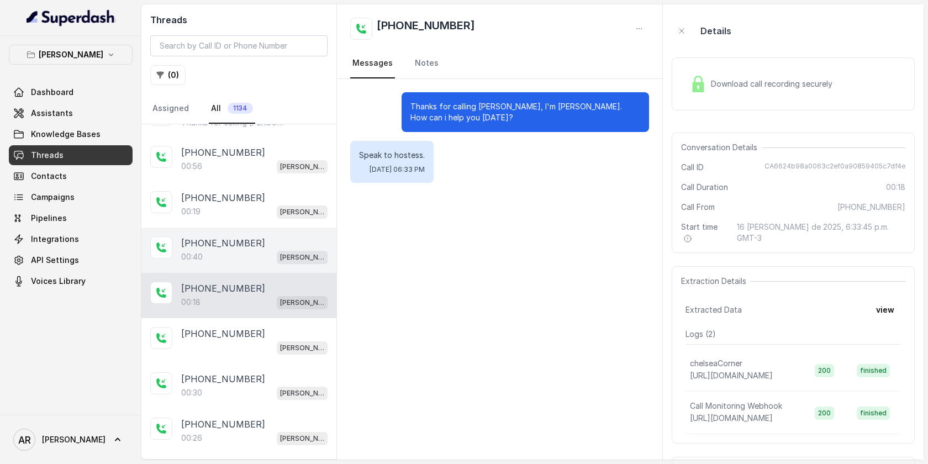
click at [287, 262] on div "[PHONE_NUMBER]:40 [GEOGRAPHIC_DATA]" at bounding box center [238, 250] width 195 height 45
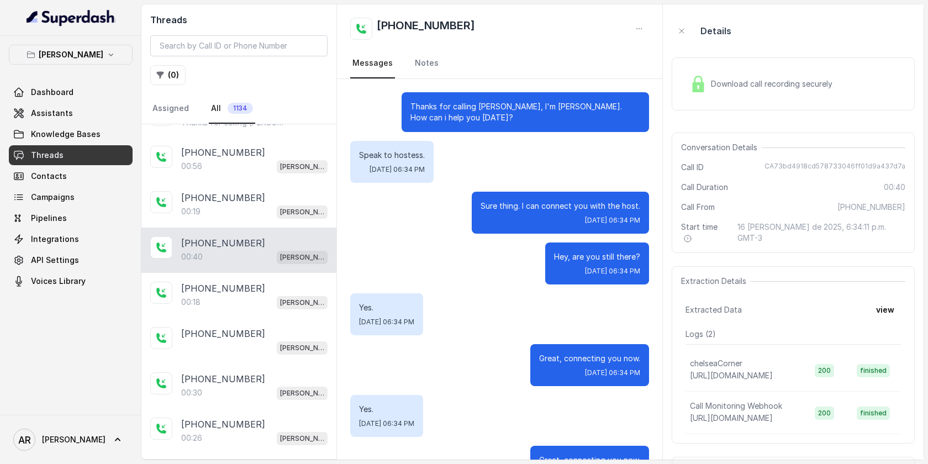
scroll to position [41, 0]
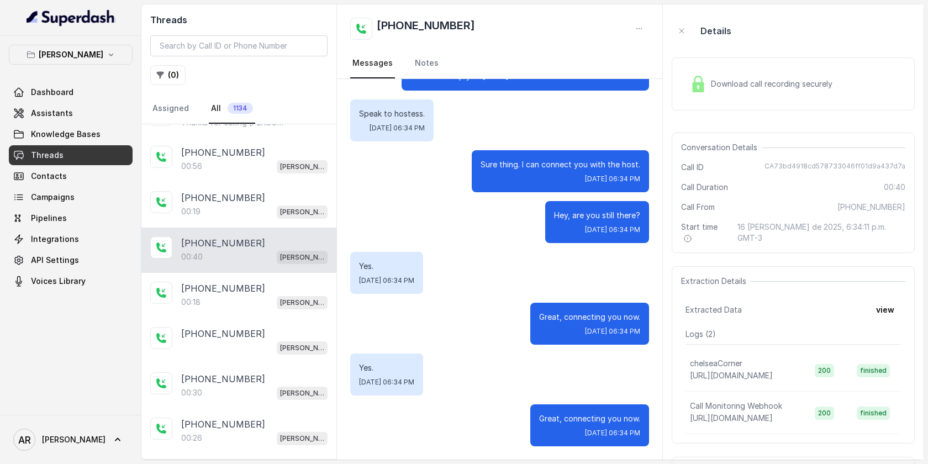
click at [698, 85] on img at bounding box center [698, 84] width 17 height 17
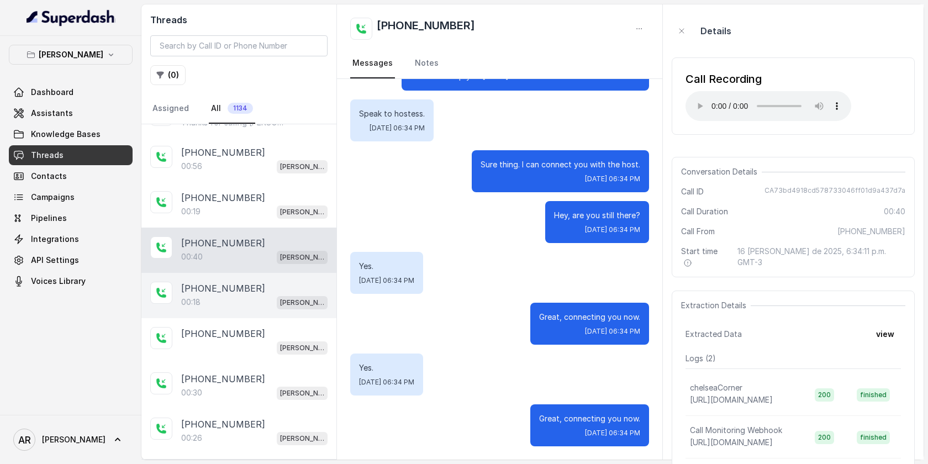
click at [278, 307] on div "[PHONE_NUMBER]:18 [GEOGRAPHIC_DATA]" at bounding box center [238, 295] width 195 height 45
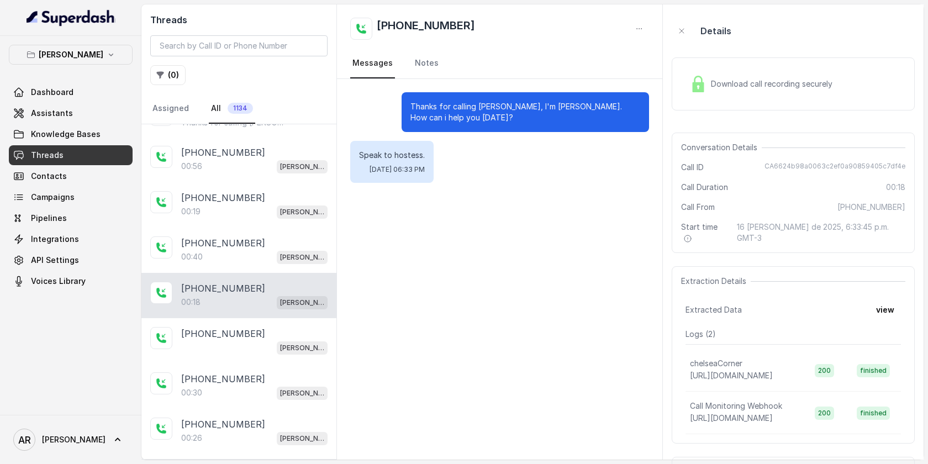
click at [701, 76] on img at bounding box center [698, 84] width 17 height 17
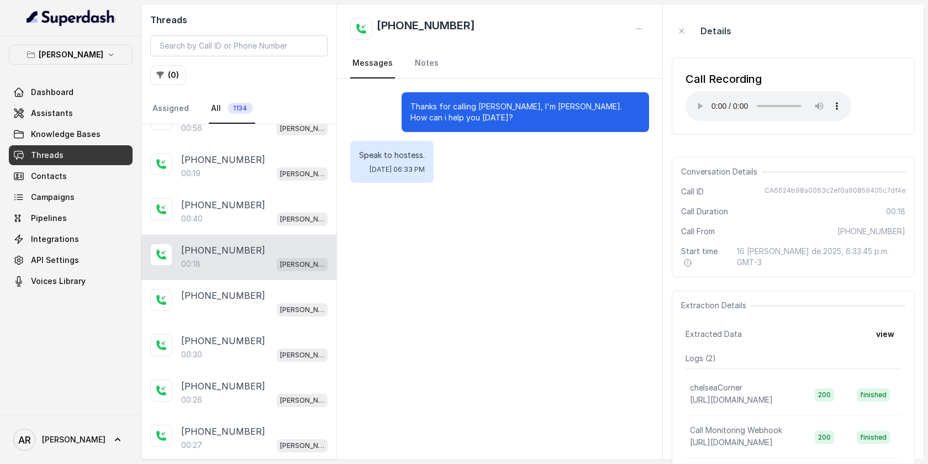
scroll to position [1100, 0]
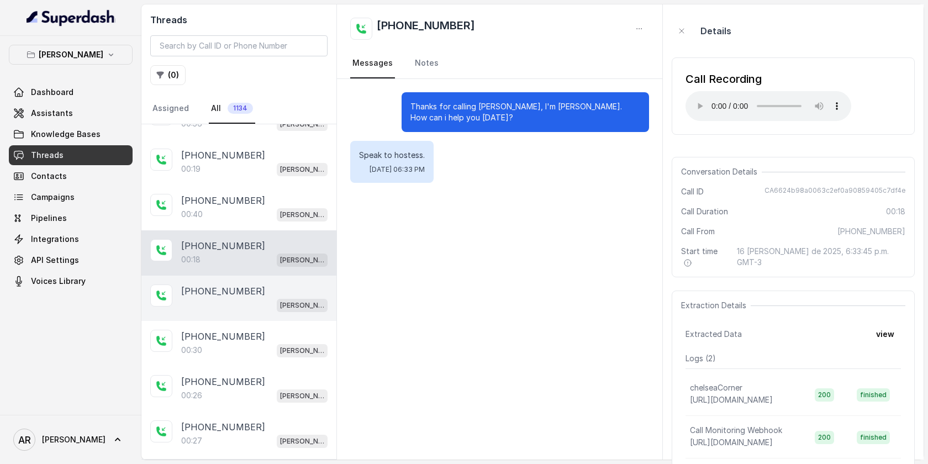
click at [296, 276] on div "[PHONE_NUMBER] [GEOGRAPHIC_DATA]" at bounding box center [238, 298] width 195 height 45
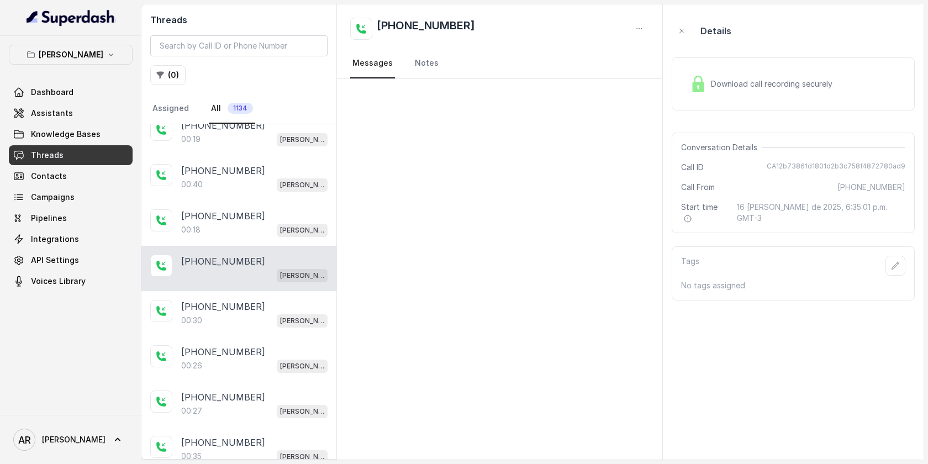
scroll to position [1143, 0]
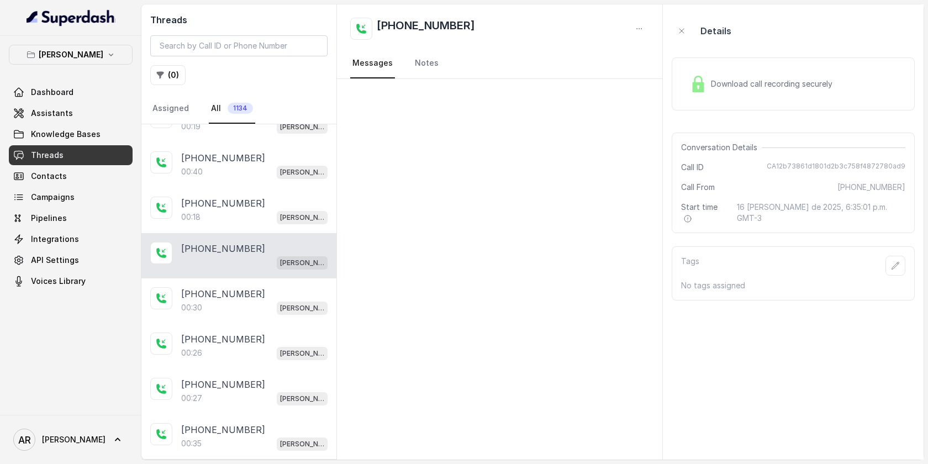
click at [296, 271] on div "[PHONE_NUMBER] [GEOGRAPHIC_DATA]" at bounding box center [238, 255] width 195 height 45
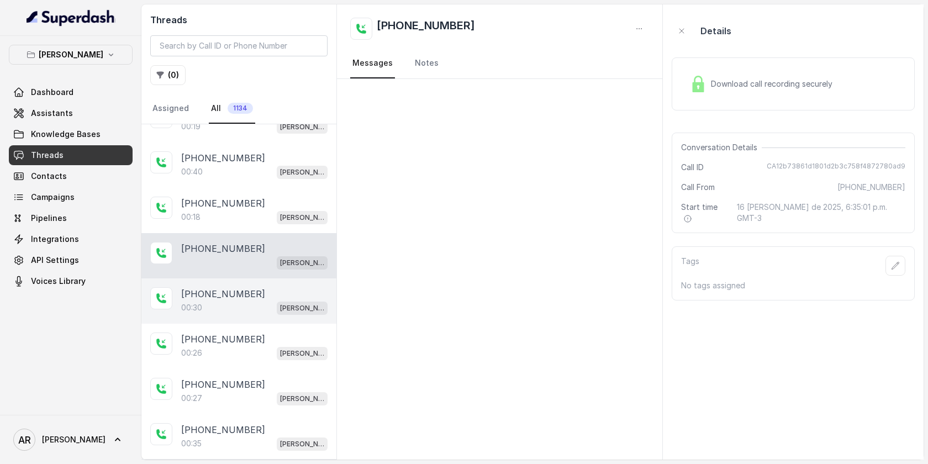
click at [282, 287] on div "[PHONE_NUMBER]" at bounding box center [254, 293] width 146 height 13
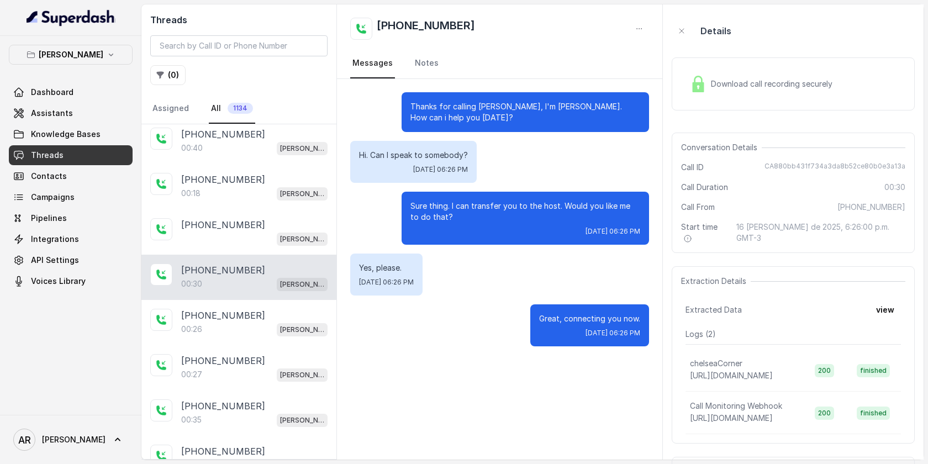
scroll to position [1173, 0]
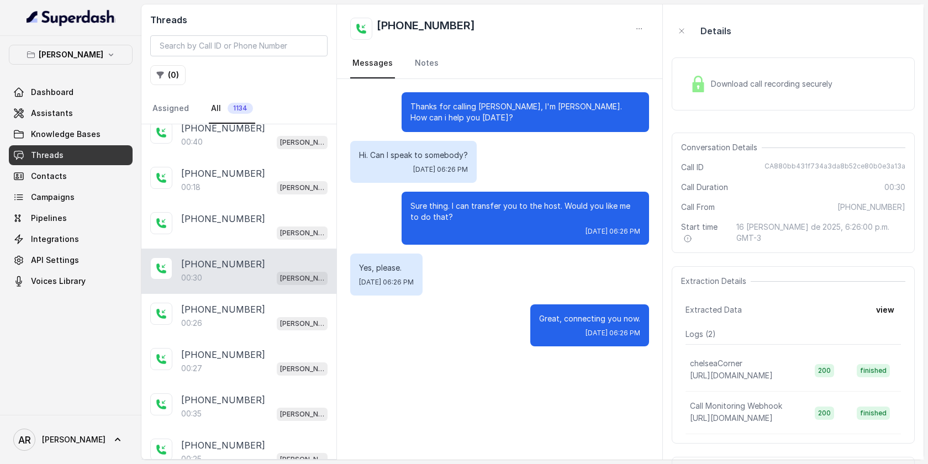
click at [692, 96] on div "Download call recording securely" at bounding box center [761, 83] width 151 height 25
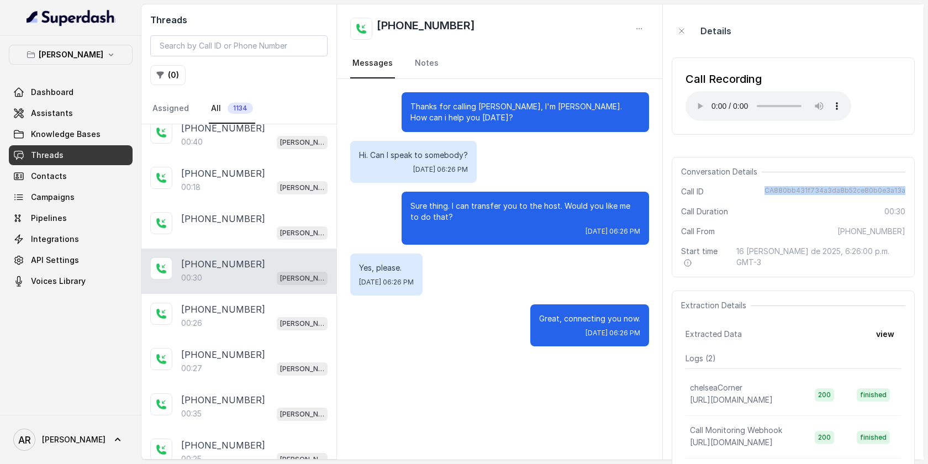
drag, startPoint x: 773, startPoint y: 185, endPoint x: 911, endPoint y: 188, distance: 137.6
click at [911, 188] on div "Conversation Details Call ID CA880bb431f734a3da8b52ce80b0e3a13a Call Duration 0…" at bounding box center [793, 217] width 243 height 120
copy span "CA880bb431f734a3da8b52ce80b0e3a13a"
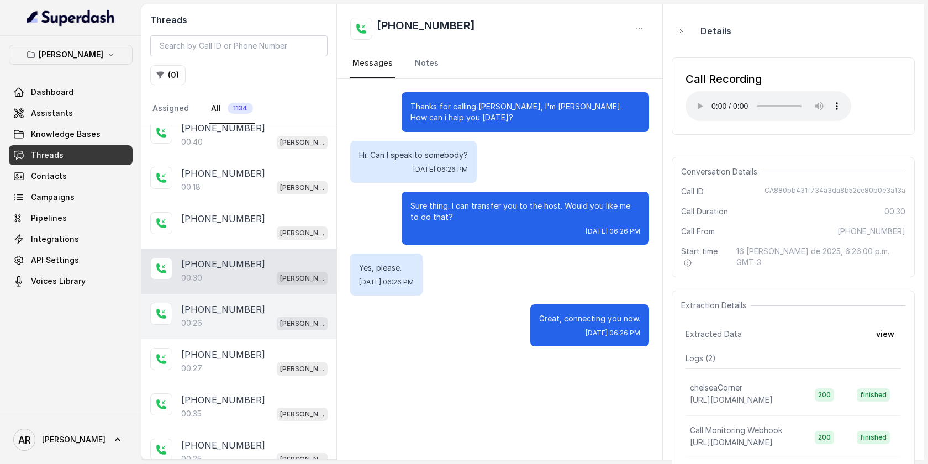
click at [264, 303] on div "[PHONE_NUMBER]" at bounding box center [254, 309] width 146 height 13
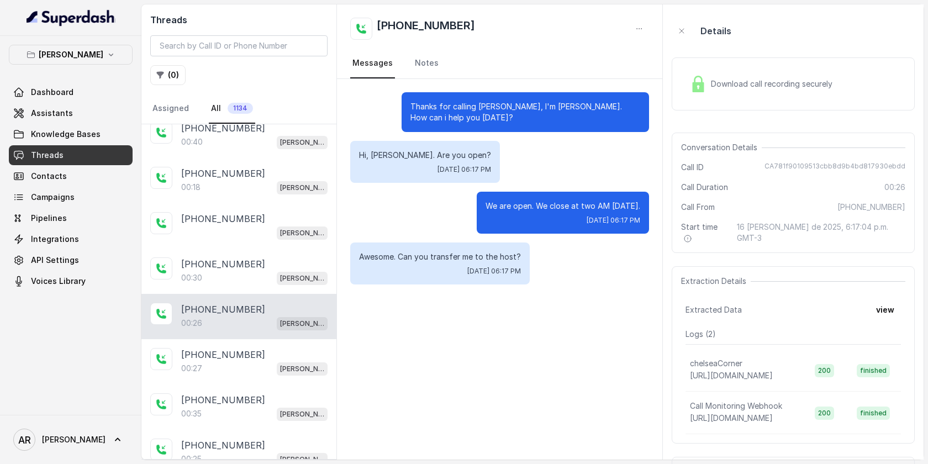
click at [719, 78] on span "Download call recording securely" at bounding box center [774, 83] width 126 height 11
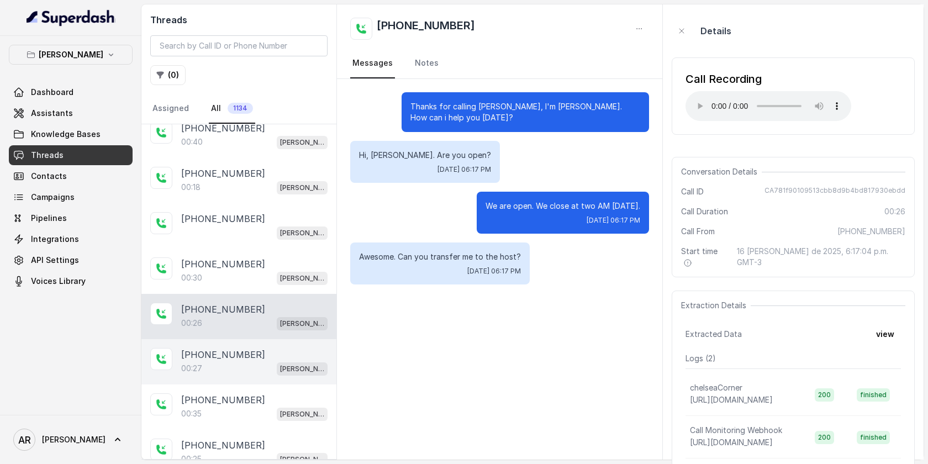
click at [242, 348] on p "[PHONE_NUMBER]" at bounding box center [223, 354] width 84 height 13
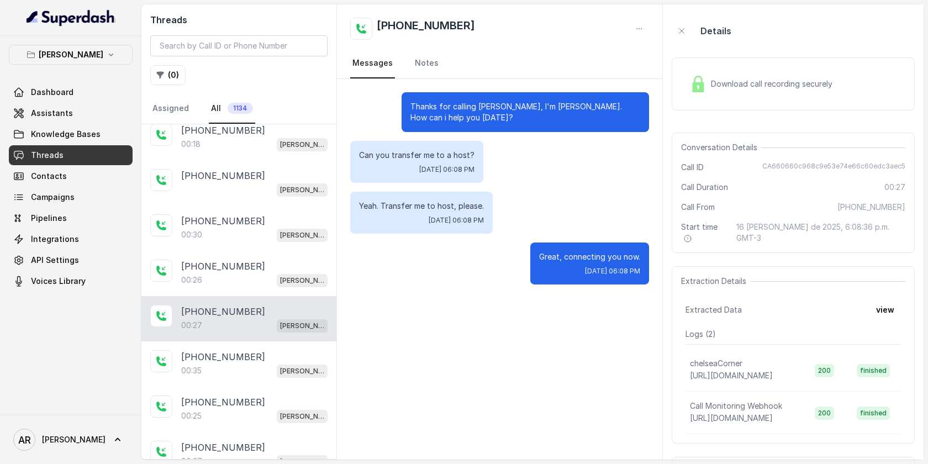
scroll to position [1259, 0]
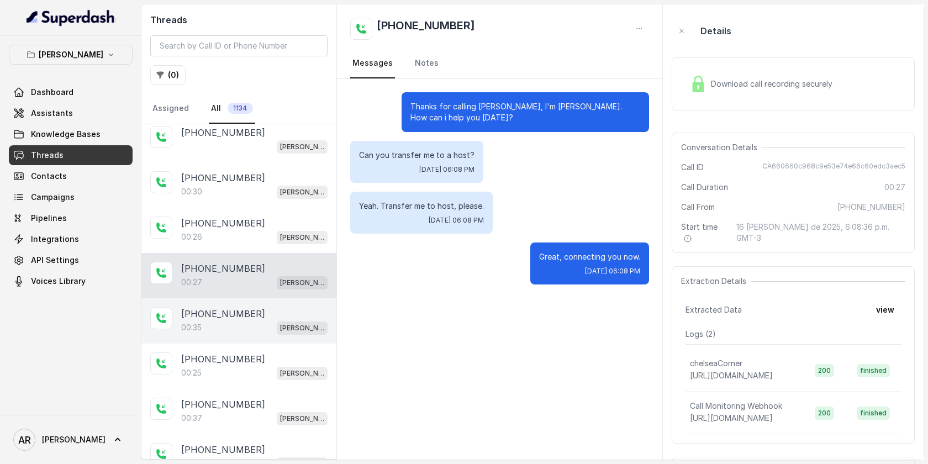
click at [246, 329] on div "[PHONE_NUMBER]:35 [GEOGRAPHIC_DATA]" at bounding box center [238, 320] width 195 height 45
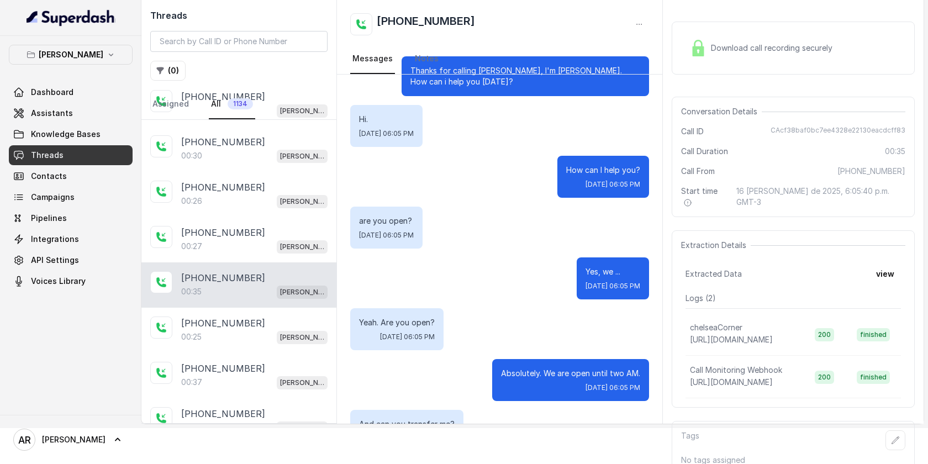
scroll to position [41, 0]
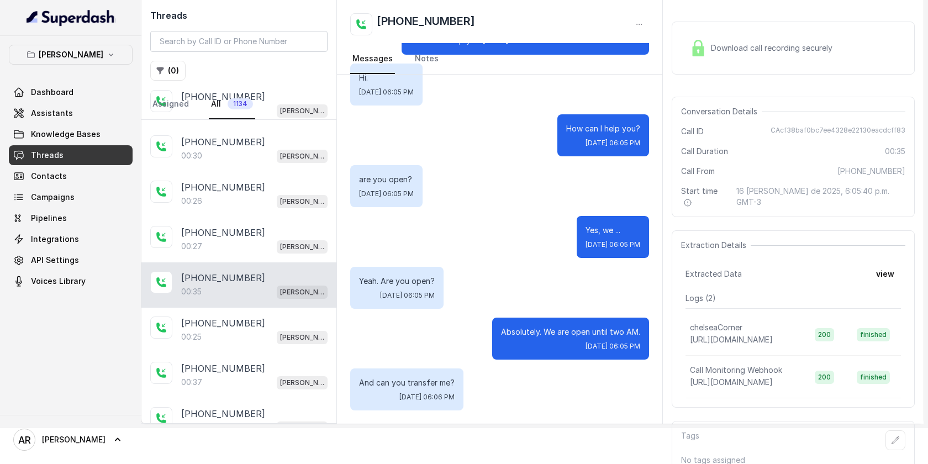
click at [706, 53] on img at bounding box center [698, 48] width 17 height 17
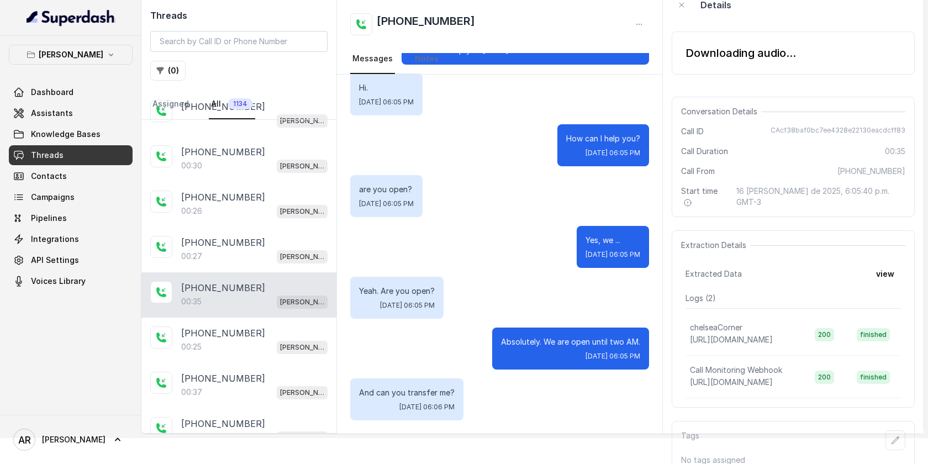
scroll to position [36, 0]
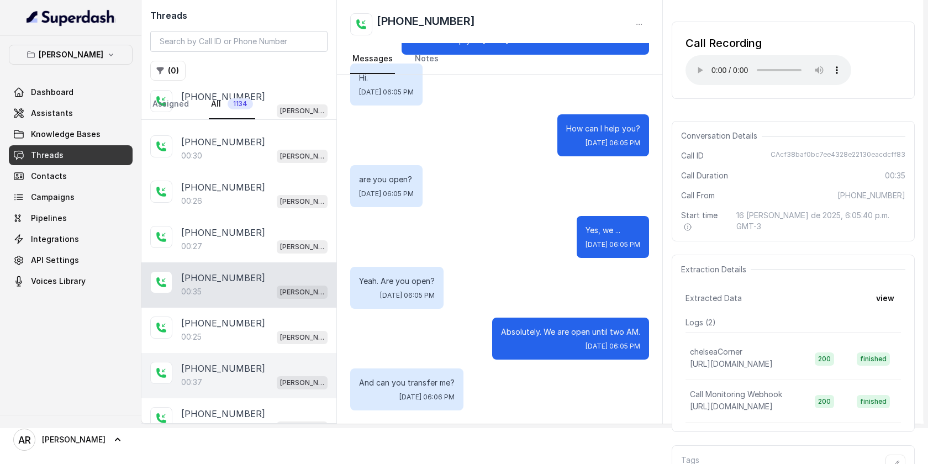
click at [286, 353] on div "[PHONE_NUMBER]:37 [GEOGRAPHIC_DATA]" at bounding box center [238, 375] width 195 height 45
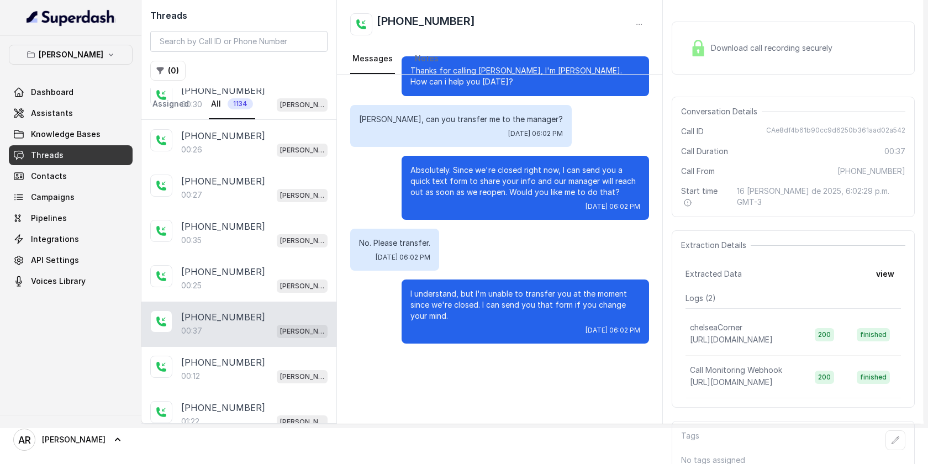
scroll to position [1315, 0]
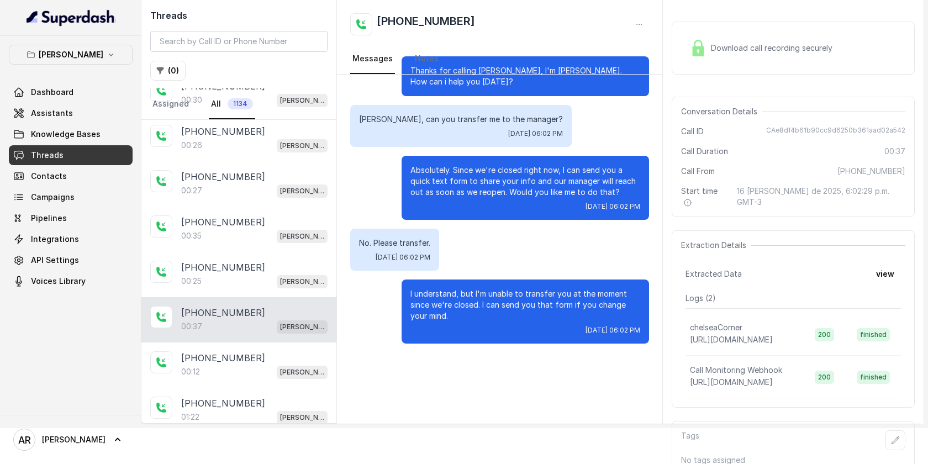
click at [707, 57] on div "Download call recording securely" at bounding box center [761, 47] width 151 height 25
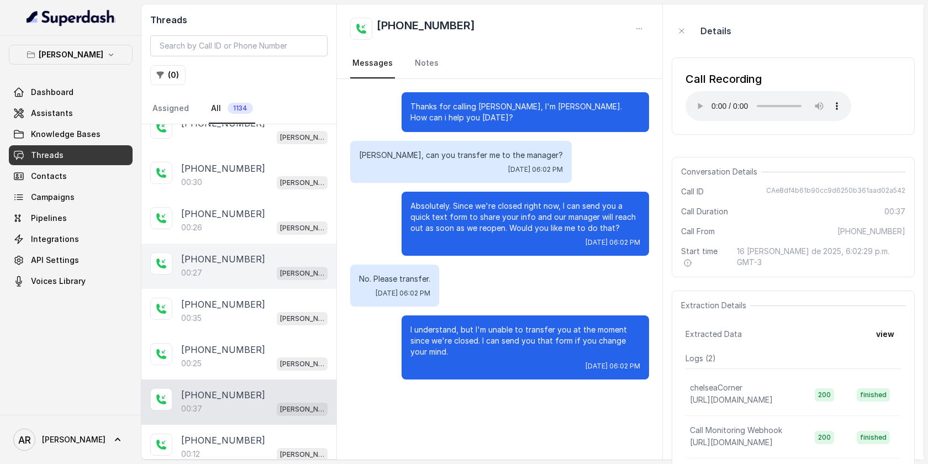
scroll to position [1263, 0]
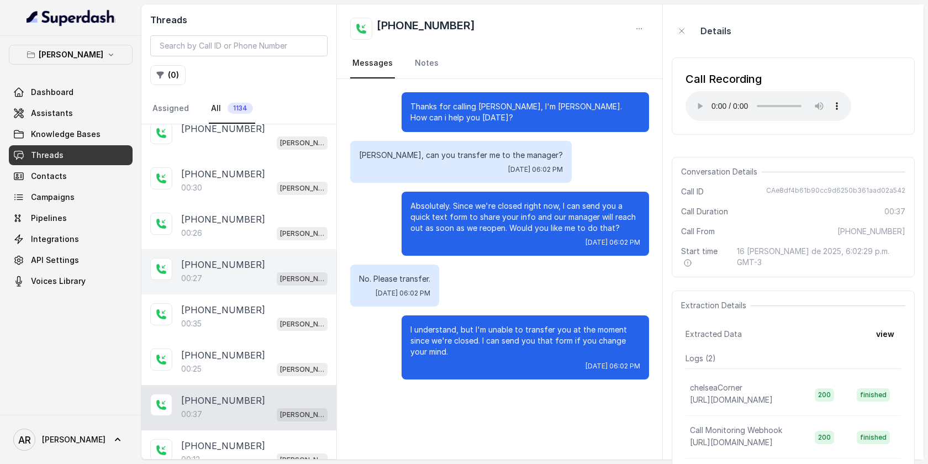
click at [269, 226] on div "00:26 [PERSON_NAME]" at bounding box center [254, 233] width 146 height 14
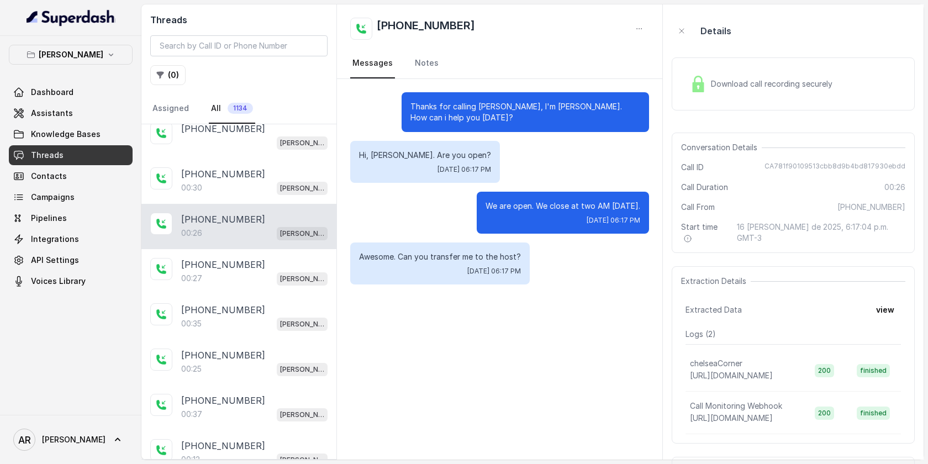
click at [695, 72] on div "Download call recording securely" at bounding box center [761, 83] width 151 height 25
